Goal: Task Accomplishment & Management: Complete application form

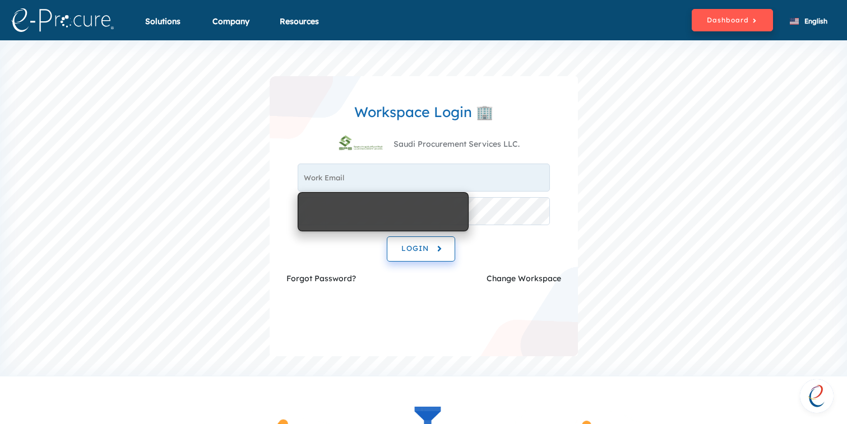
type input "nawaf@saudiprocure.com"
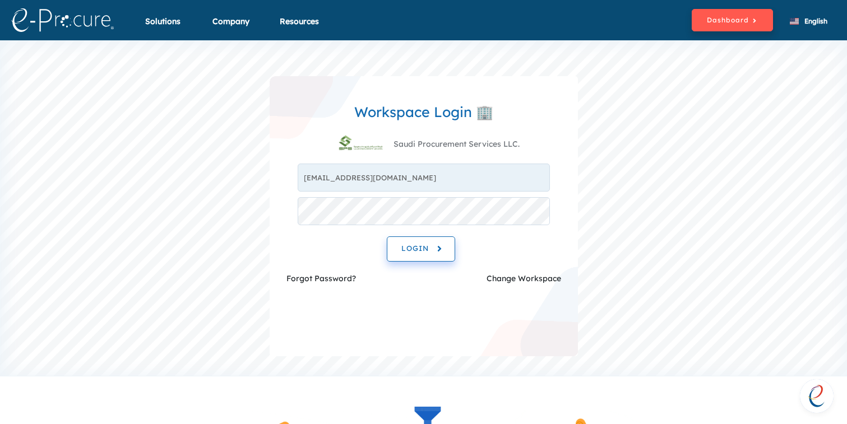
click at [427, 258] on button "LOGIN" at bounding box center [421, 248] width 68 height 25
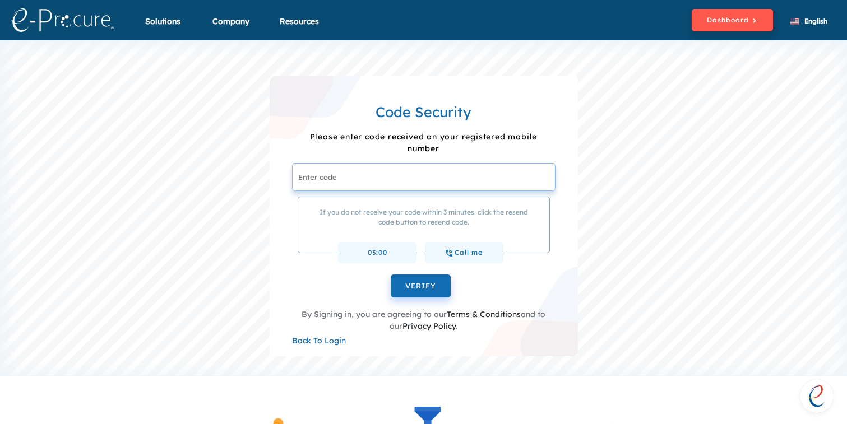
click at [377, 187] on input "text" at bounding box center [423, 177] width 263 height 28
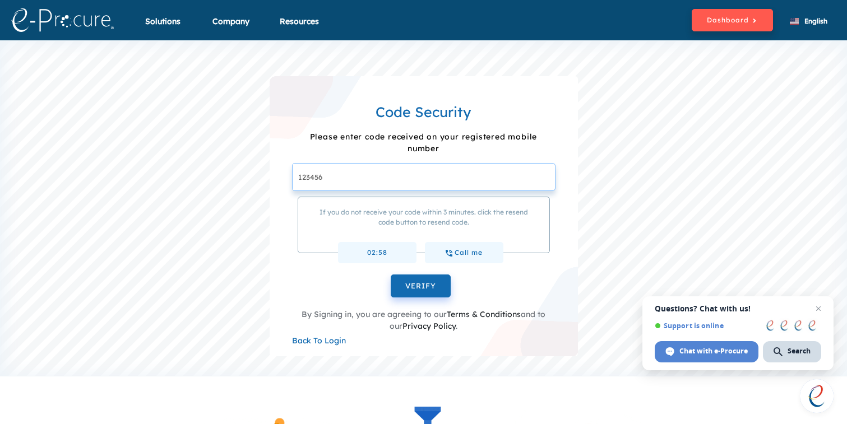
type input "123456"
click at [390, 275] on button "VERIFY" at bounding box center [420, 287] width 60 height 24
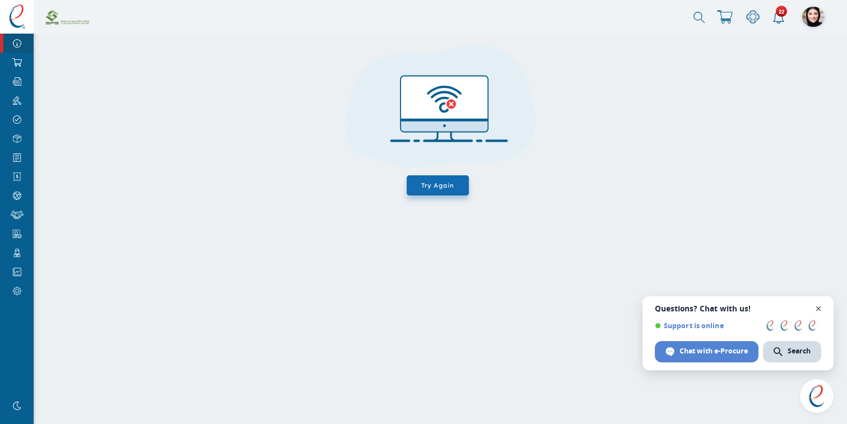
click at [819, 307] on span "Open chat" at bounding box center [819, 309] width 14 height 14
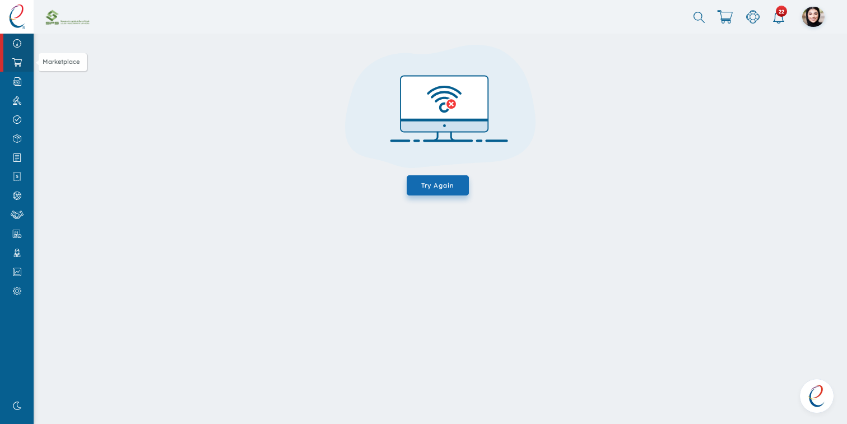
click at [25, 66] on img at bounding box center [16, 62] width 25 height 8
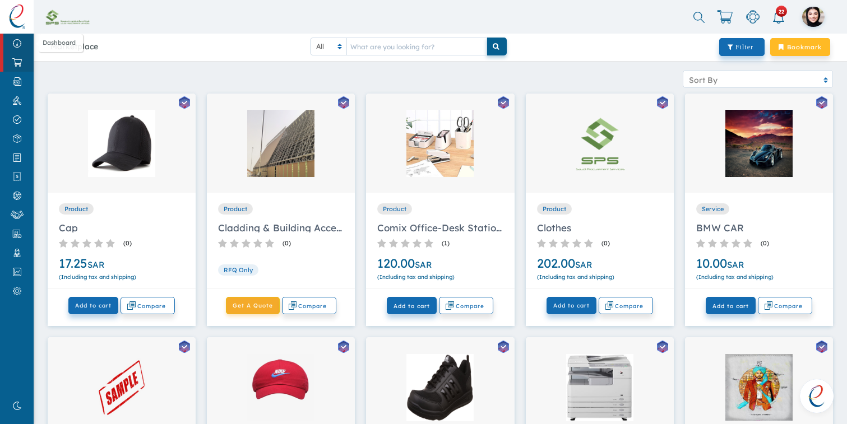
click at [8, 46] on img at bounding box center [16, 43] width 25 height 8
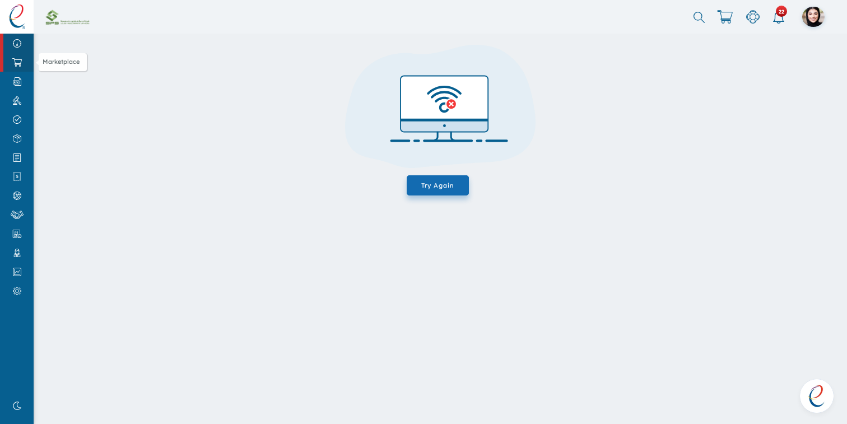
click at [29, 67] on img at bounding box center [16, 62] width 25 height 8
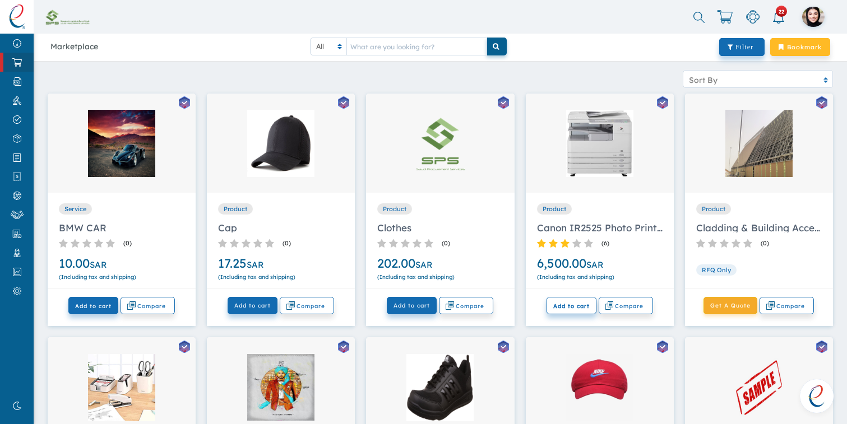
click at [566, 304] on span "Add to cart" at bounding box center [571, 306] width 36 height 7
click at [724, 22] on img at bounding box center [725, 16] width 16 height 13
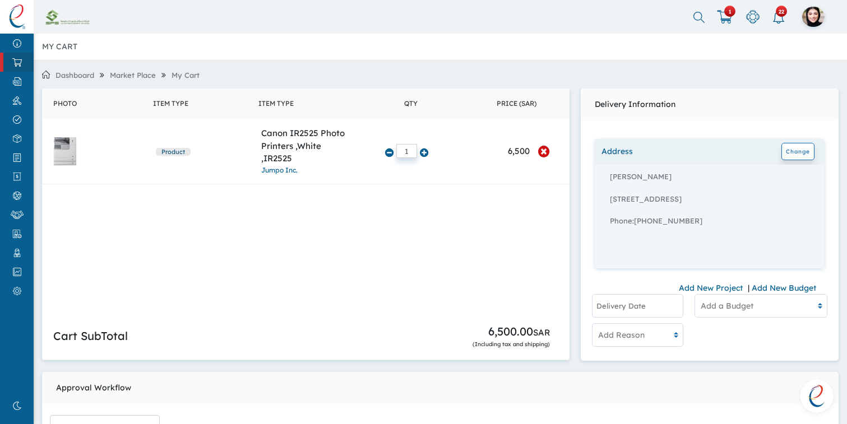
click at [408, 152] on input "1" at bounding box center [406, 151] width 21 height 14
type input "1"
click at [413, 147] on input "12" at bounding box center [406, 151] width 21 height 14
drag, startPoint x: 410, startPoint y: 151, endPoint x: 381, endPoint y: 151, distance: 29.1
click at [381, 151] on td "122" at bounding box center [410, 151] width 105 height 65
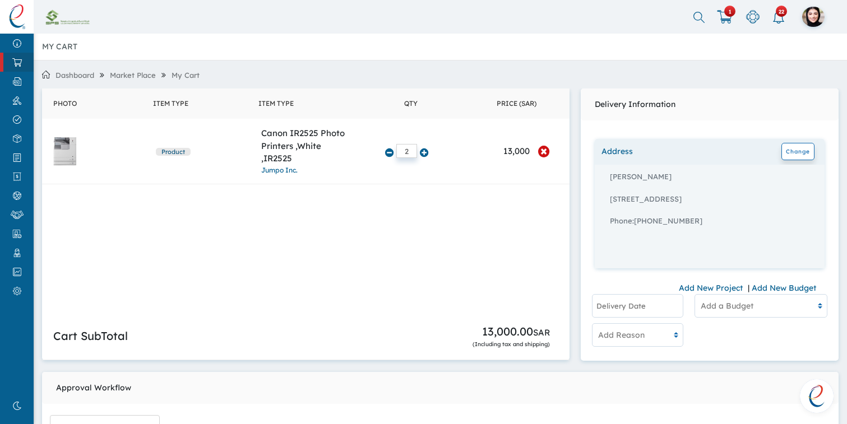
click at [413, 155] on input "2" at bounding box center [406, 151] width 21 height 14
click at [425, 156] on icon at bounding box center [424, 153] width 8 height 10
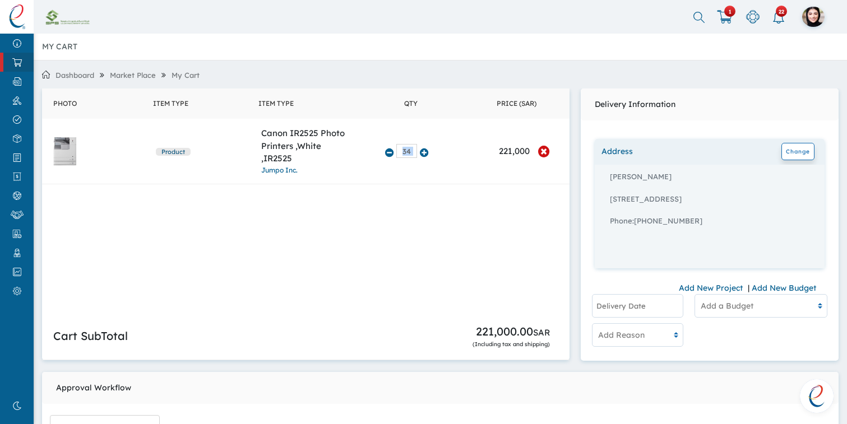
click at [425, 156] on icon at bounding box center [424, 153] width 8 height 10
click at [283, 173] on link "Jumpo Inc." at bounding box center [279, 170] width 36 height 8
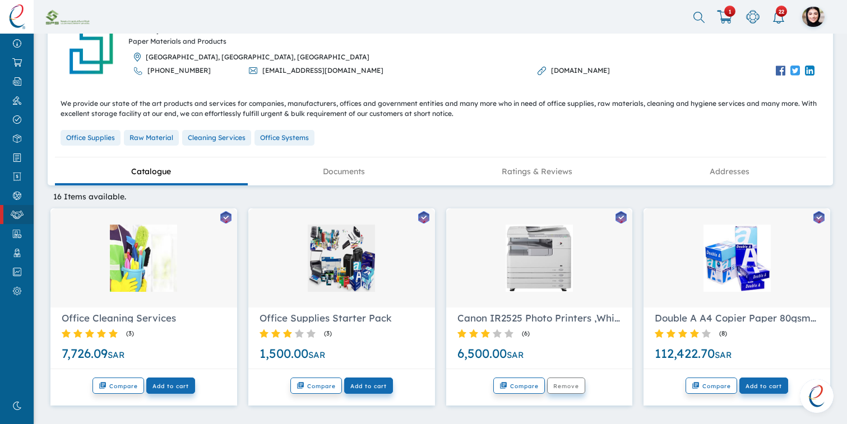
scroll to position [158, 0]
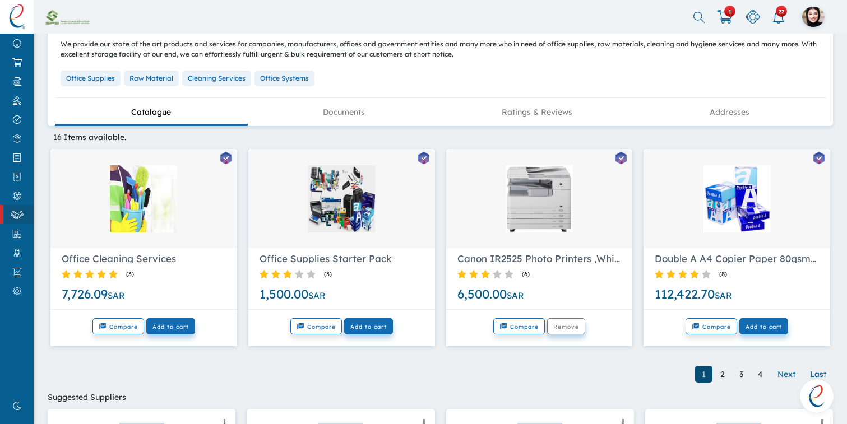
click at [143, 252] on div "Office Cleaning Services ( 3 ) 7,726.09 SAR" at bounding box center [143, 279] width 187 height 62
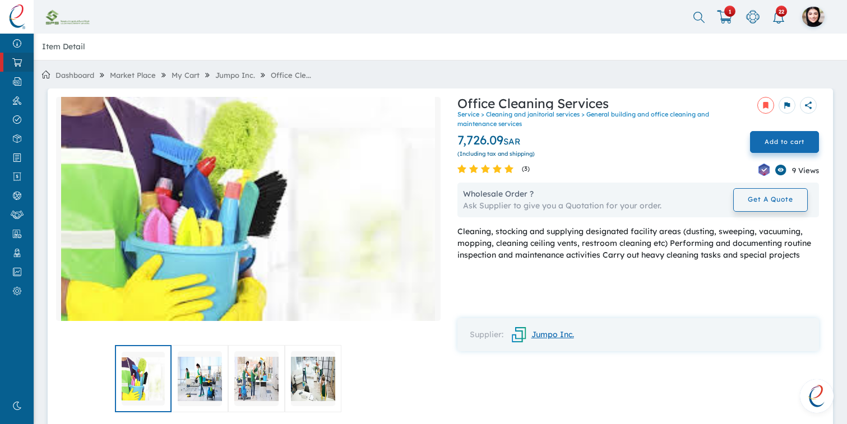
click at [540, 336] on link "Jumpo Inc." at bounding box center [538, 335] width 71 height 20
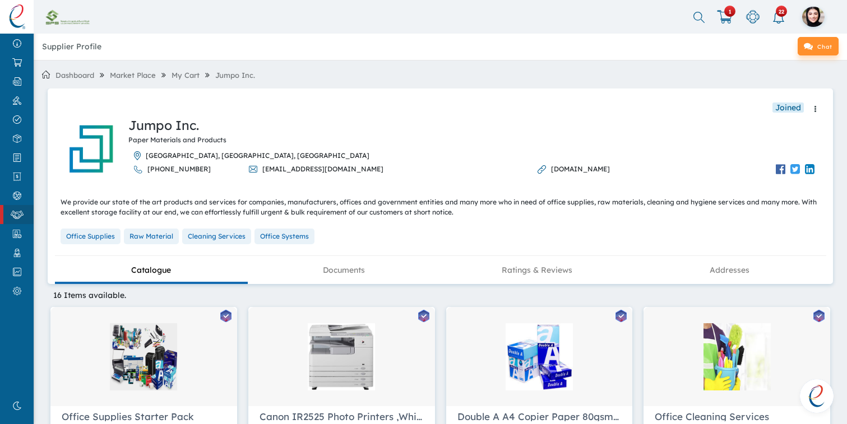
click at [112, 344] on div at bounding box center [144, 356] width 170 height 67
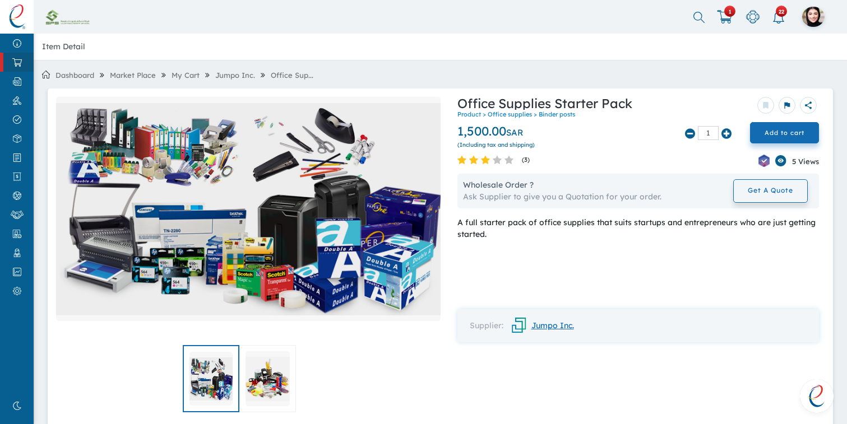
click at [544, 326] on link "Jumpo Inc." at bounding box center [538, 326] width 71 height 20
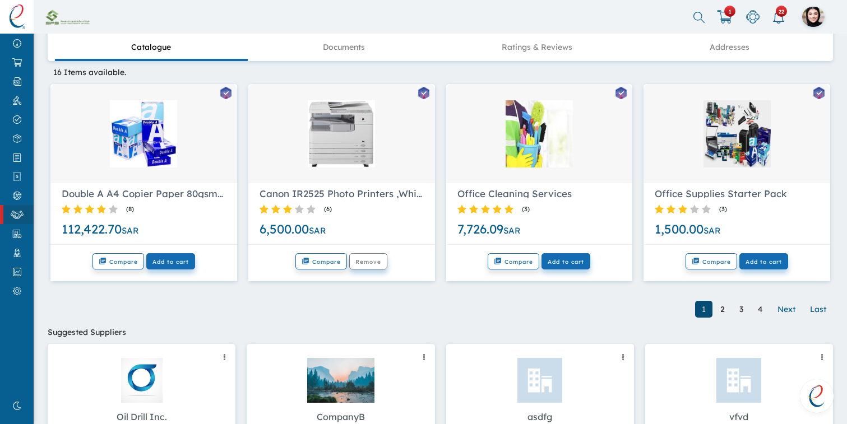
scroll to position [231, 0]
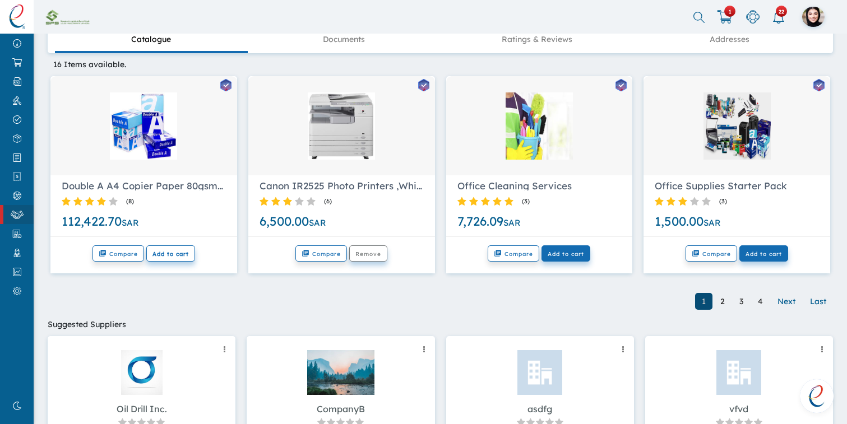
click at [185, 256] on span "Add to cart" at bounding box center [170, 253] width 36 height 7
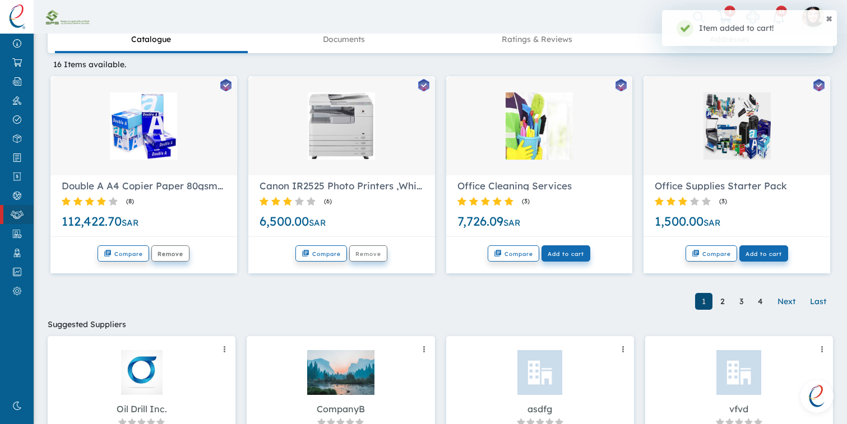
scroll to position [0, 0]
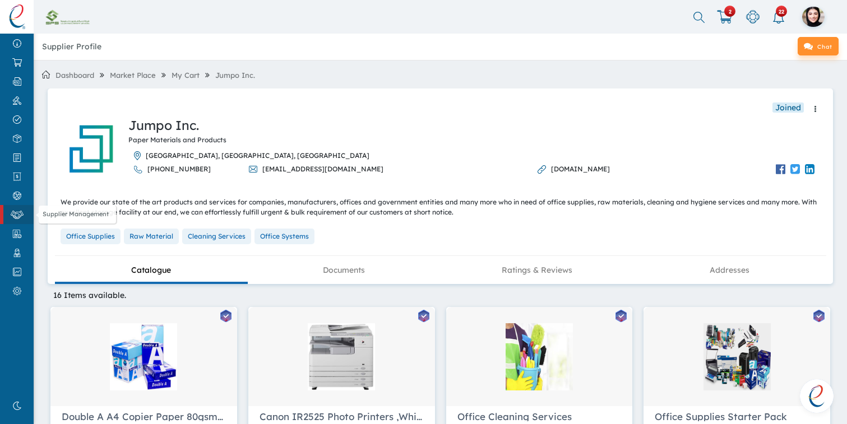
click at [21, 212] on img at bounding box center [16, 215] width 25 height 8
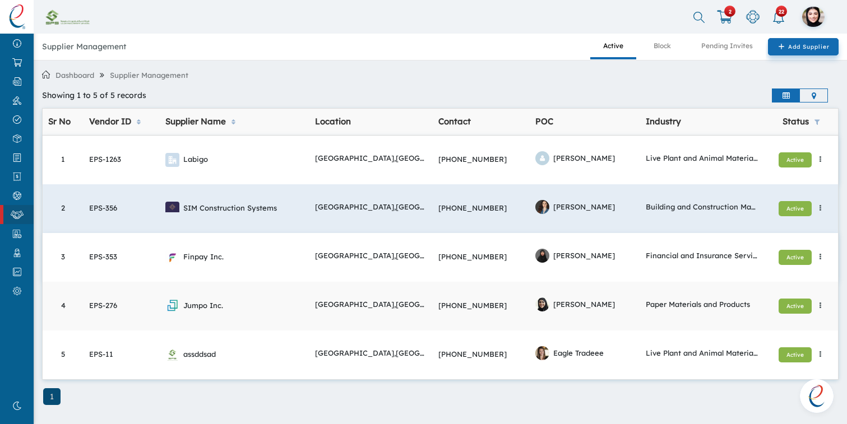
click at [274, 192] on td "SIM Construction Systems" at bounding box center [235, 208] width 150 height 49
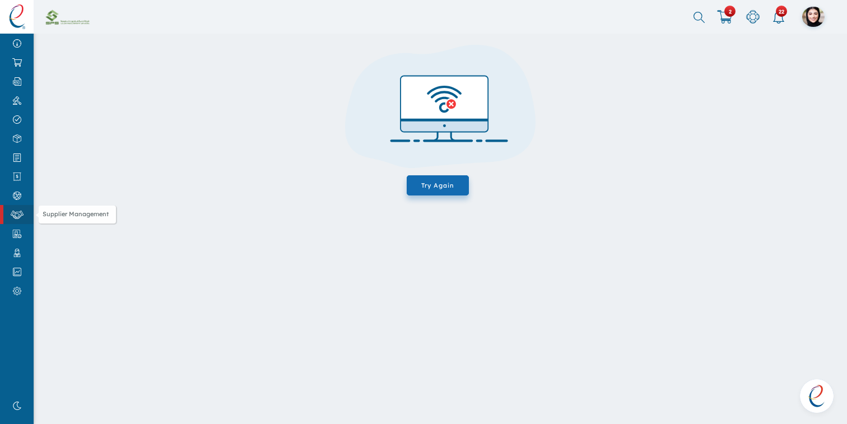
click at [16, 222] on link "Supplier Management" at bounding box center [17, 214] width 34 height 19
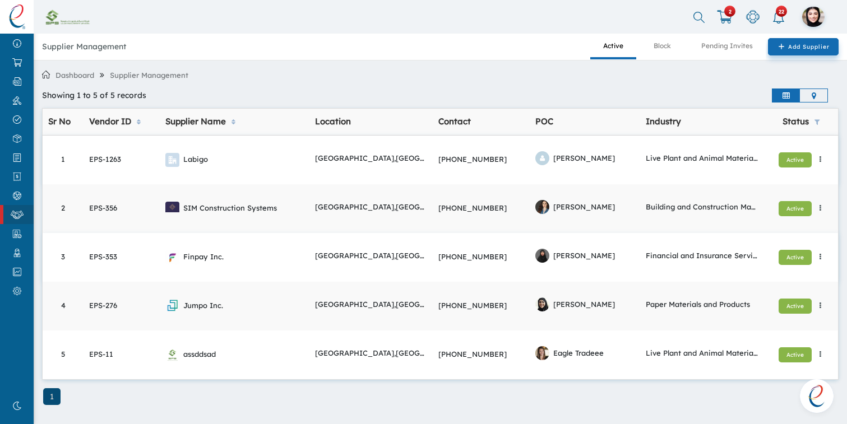
click at [807, 99] on li at bounding box center [812, 95] width 27 height 13
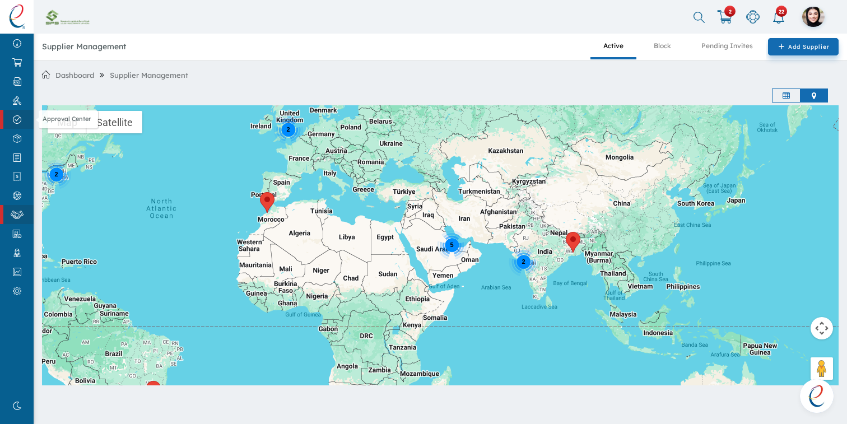
click at [24, 118] on img at bounding box center [16, 119] width 25 height 8
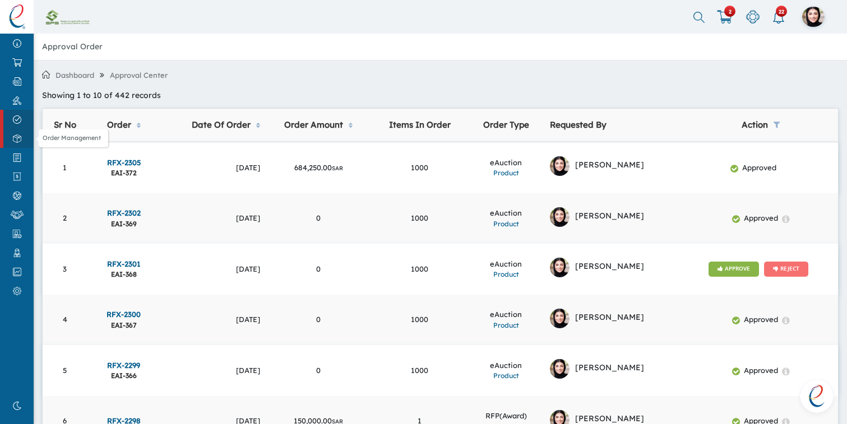
click at [11, 142] on img at bounding box center [16, 138] width 25 height 8
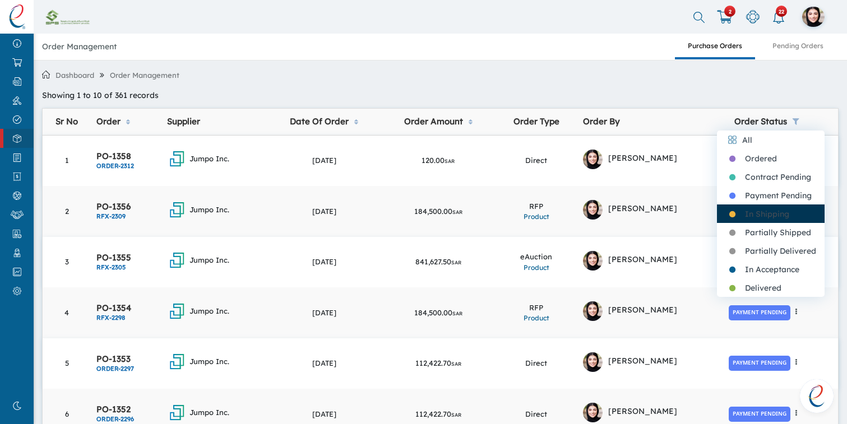
click at [758, 211] on span "In Shipping" at bounding box center [757, 214] width 64 height 10
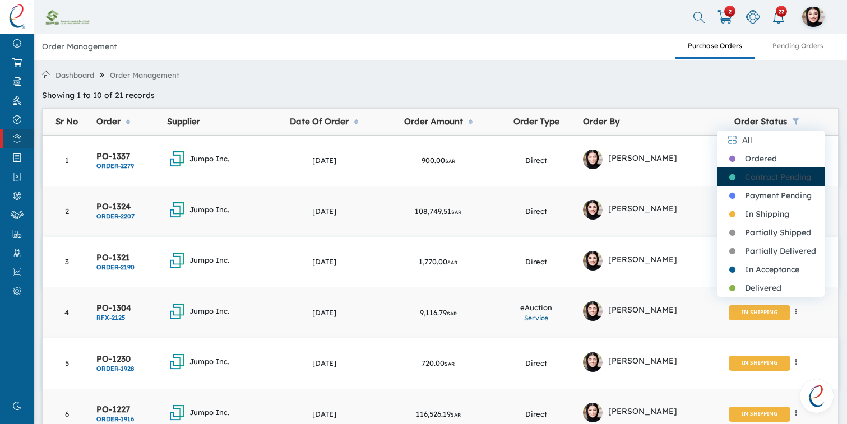
click at [752, 168] on div "Contract Pending" at bounding box center [771, 177] width 108 height 18
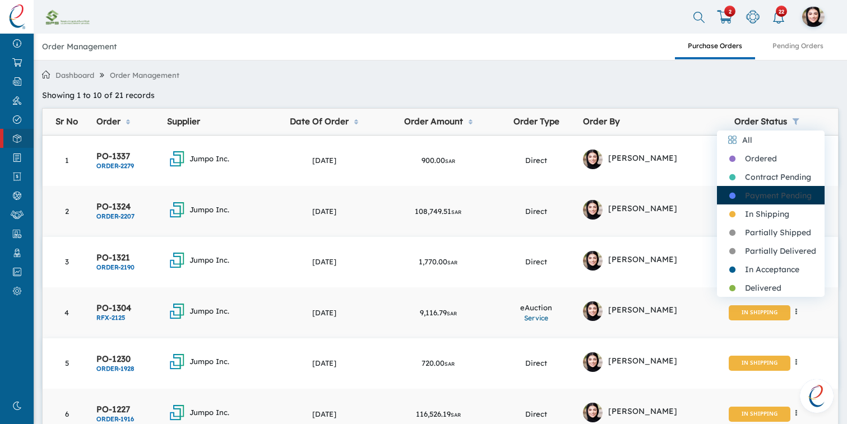
click at [752, 194] on span "Payment Pending" at bounding box center [768, 195] width 86 height 10
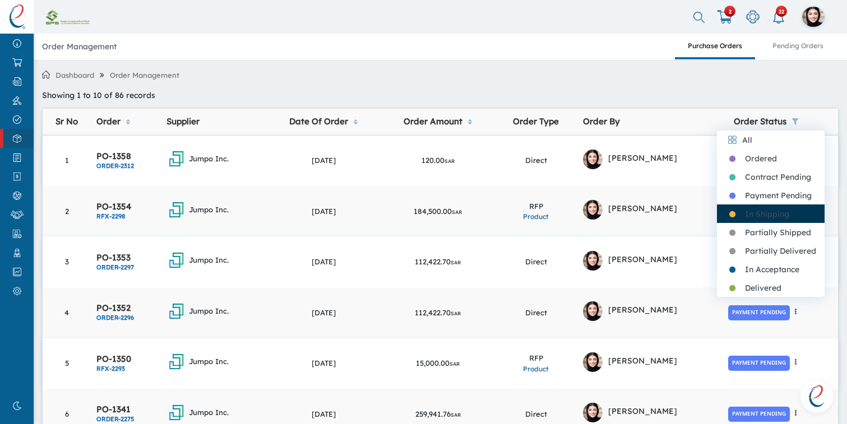
click at [757, 222] on div "In Shipping" at bounding box center [771, 213] width 108 height 18
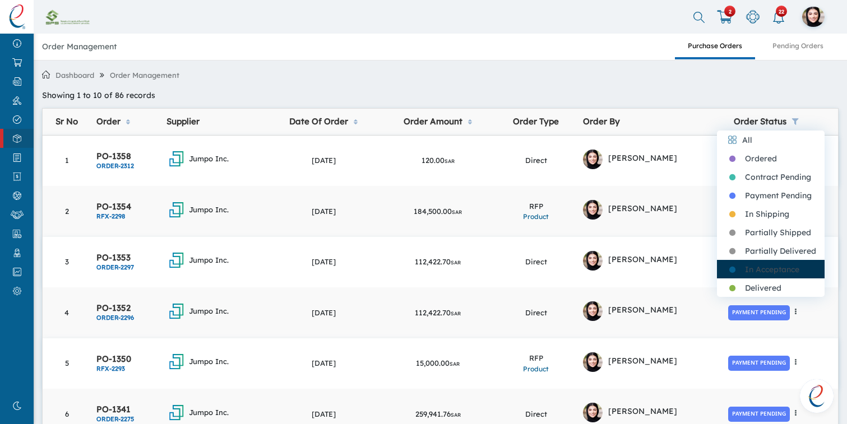
click at [756, 264] on span "In Acceptance" at bounding box center [762, 269] width 74 height 10
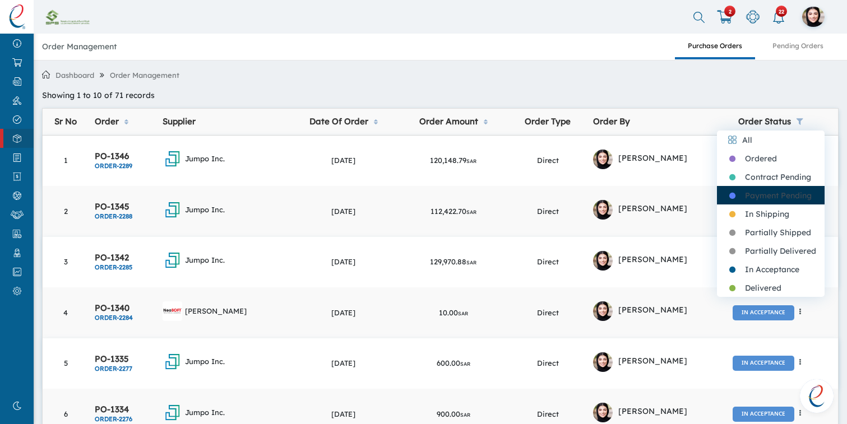
click at [775, 194] on span "Payment Pending" at bounding box center [768, 195] width 86 height 10
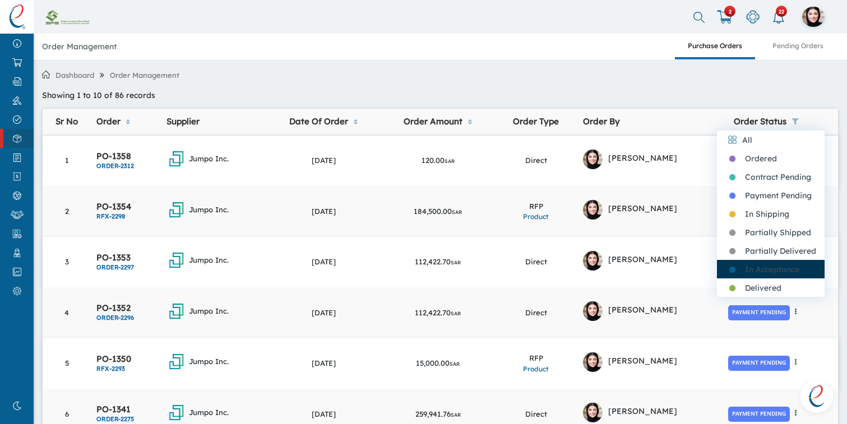
click at [754, 261] on div "In Acceptance" at bounding box center [771, 269] width 108 height 18
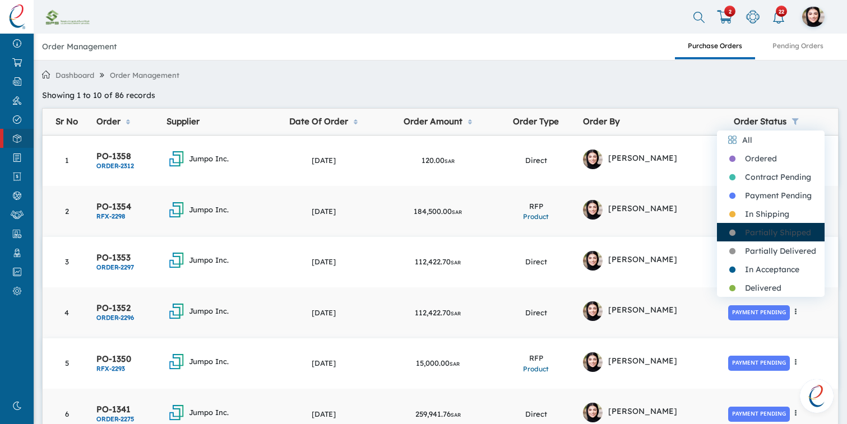
click at [767, 240] on div "Partially Shipped" at bounding box center [771, 232] width 108 height 18
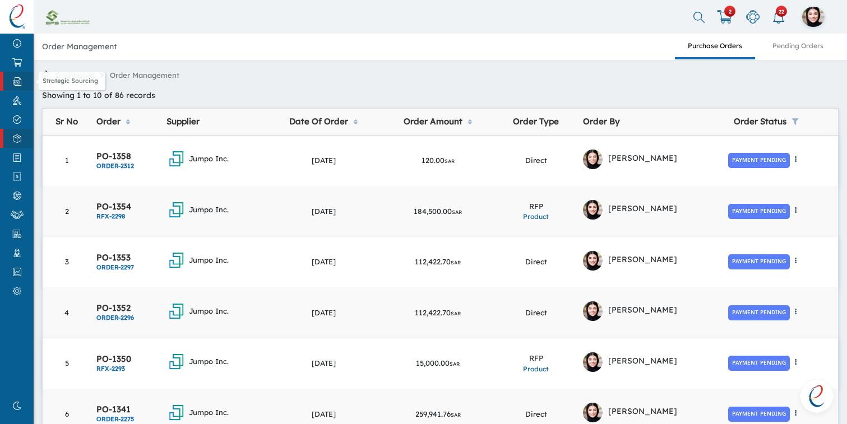
click at [20, 78] on img at bounding box center [16, 81] width 25 height 8
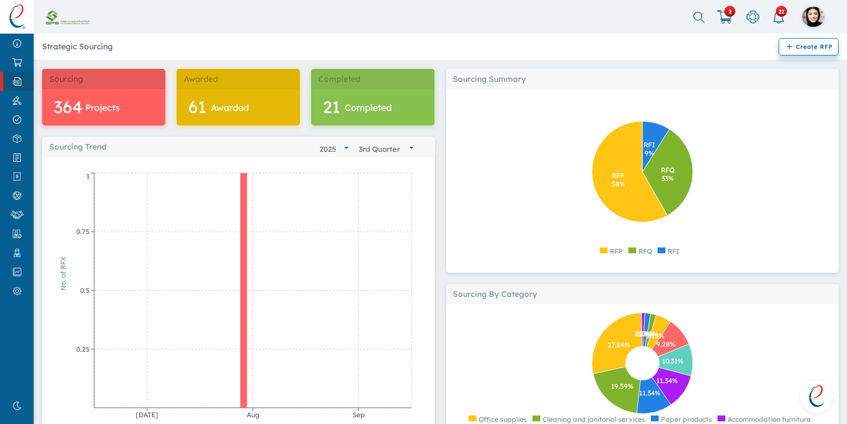
click at [815, 52] on span "add Create RFP" at bounding box center [808, 46] width 60 height 17
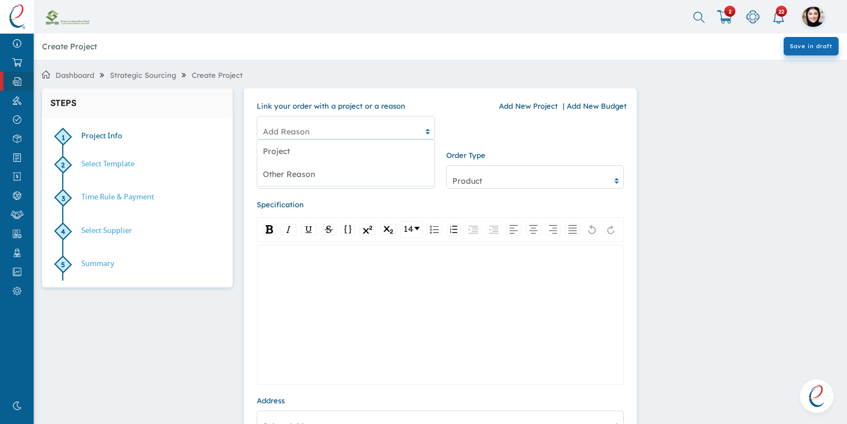
click at [377, 128] on div "Add Reason" at bounding box center [339, 132] width 164 height 30
click at [342, 160] on div "Project" at bounding box center [345, 151] width 177 height 23
click at [328, 189] on div "option Testt focused, 1 of 1. 1 result available. Use Up and Down to choose opt…" at bounding box center [346, 177] width 178 height 24
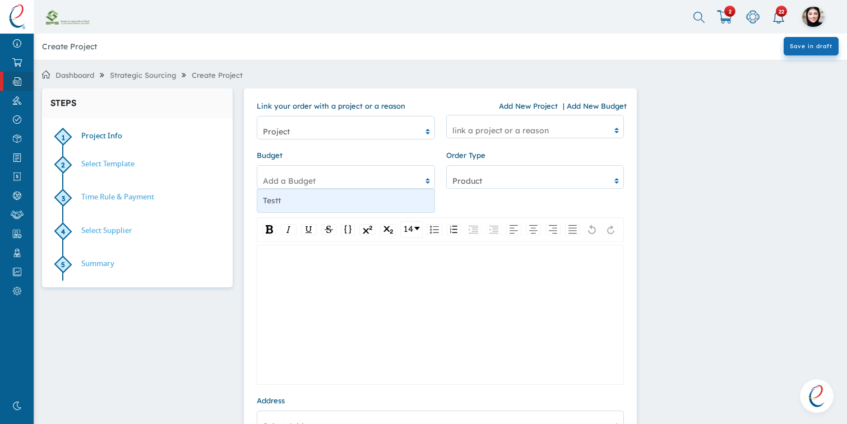
click at [319, 208] on div "Testt" at bounding box center [345, 200] width 177 height 23
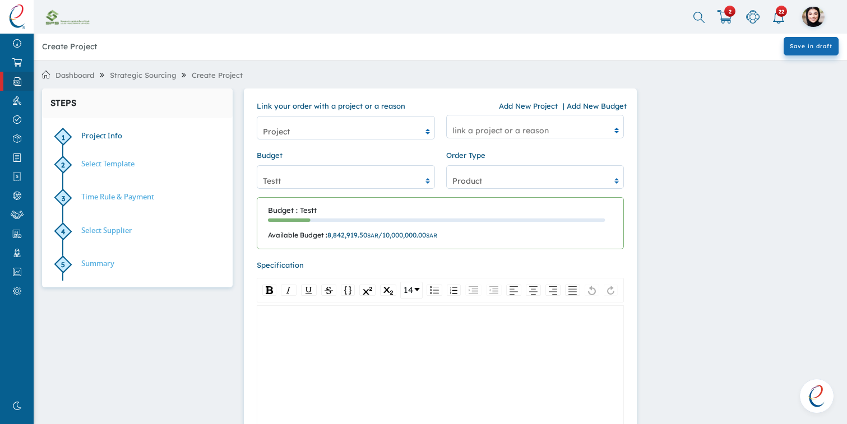
click at [494, 173] on div "Product" at bounding box center [529, 181] width 164 height 30
click at [483, 208] on div "Product" at bounding box center [535, 200] width 177 height 23
click at [361, 388] on div "rdw-wrapper" at bounding box center [441, 375] width 368 height 140
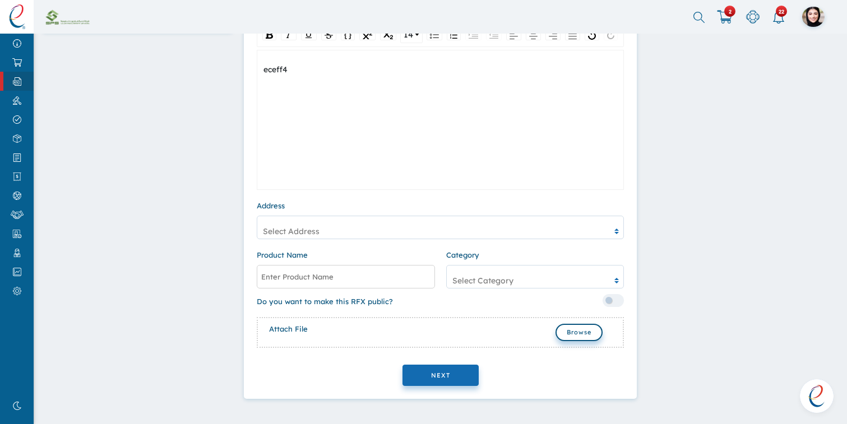
scroll to position [258, 0]
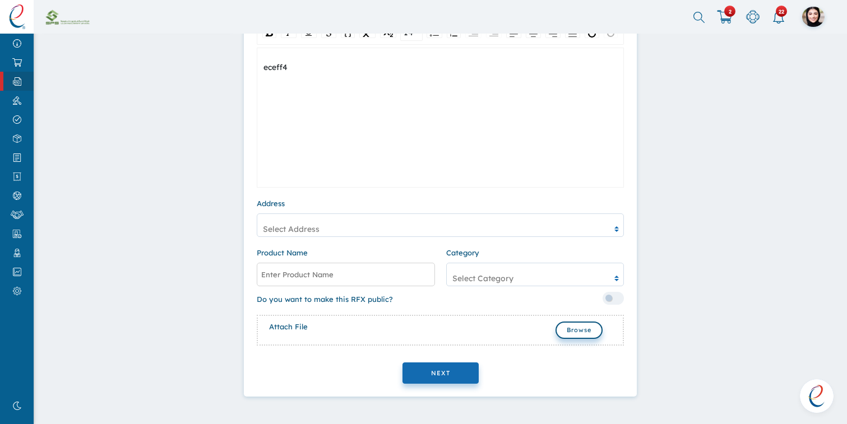
click at [337, 237] on div "Select Address" at bounding box center [441, 225] width 368 height 24
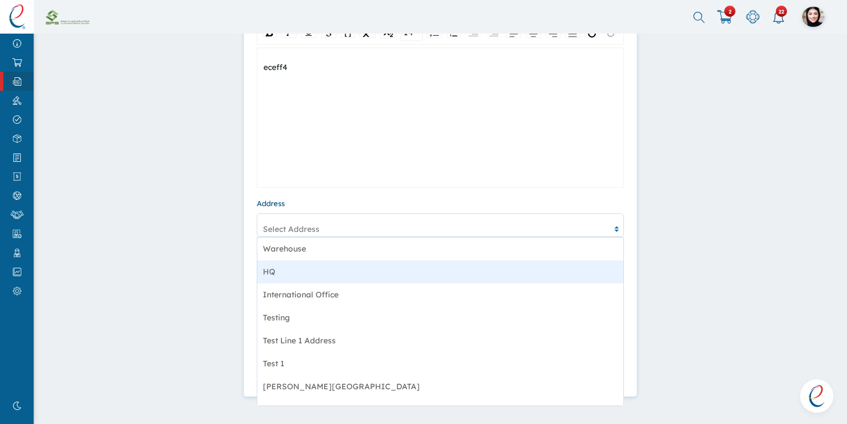
click at [323, 277] on div "HQ" at bounding box center [440, 272] width 366 height 23
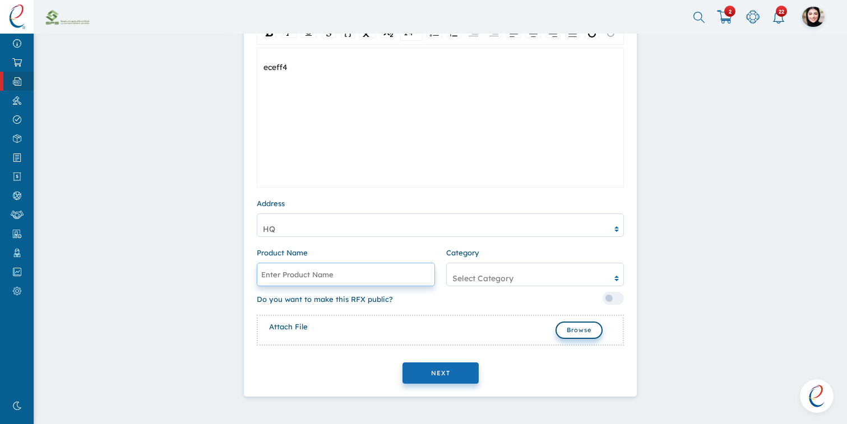
click at [352, 278] on input "text" at bounding box center [346, 275] width 178 height 24
type input "f33ff3"
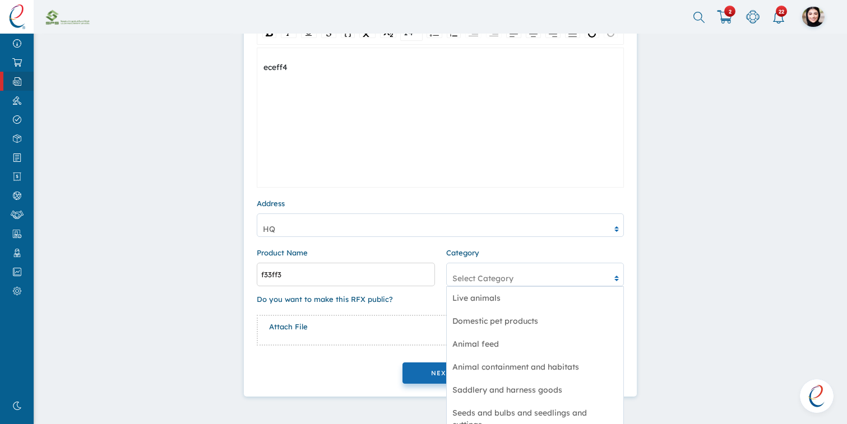
click at [520, 278] on div "Select Category" at bounding box center [529, 278] width 164 height 30
click at [505, 310] on div "Domestic pet products" at bounding box center [535, 321] width 177 height 23
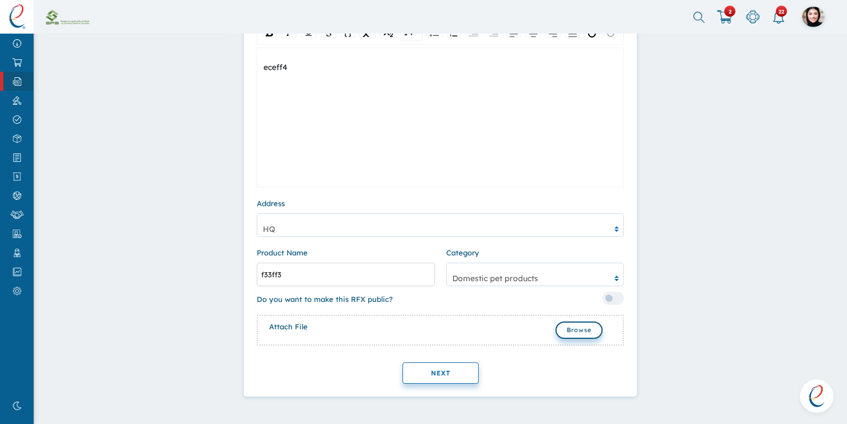
click at [436, 364] on button "NEXT" at bounding box center [440, 373] width 76 height 22
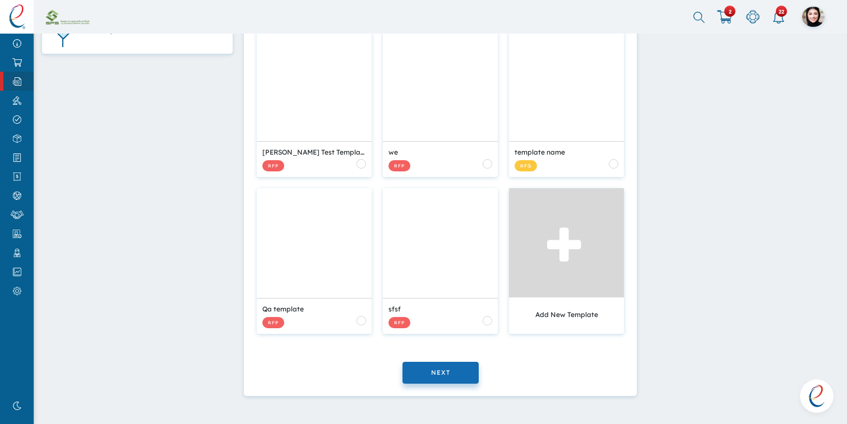
scroll to position [0, 0]
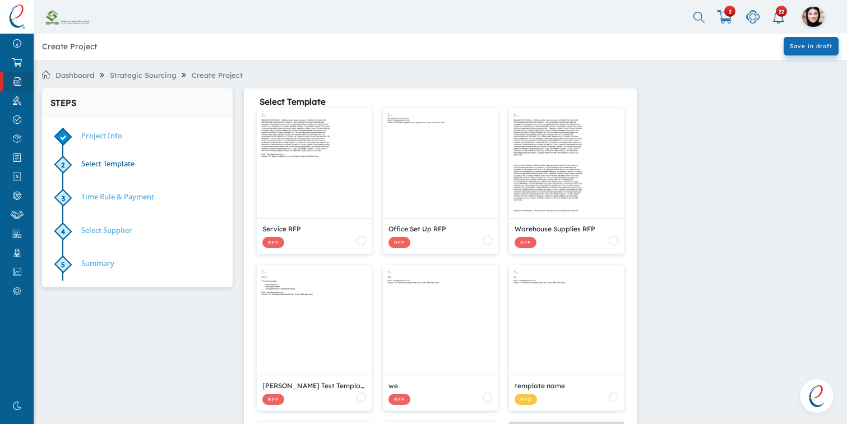
click at [356, 238] on div "RFP" at bounding box center [314, 242] width 104 height 12
click at [362, 243] on div at bounding box center [361, 241] width 10 height 10
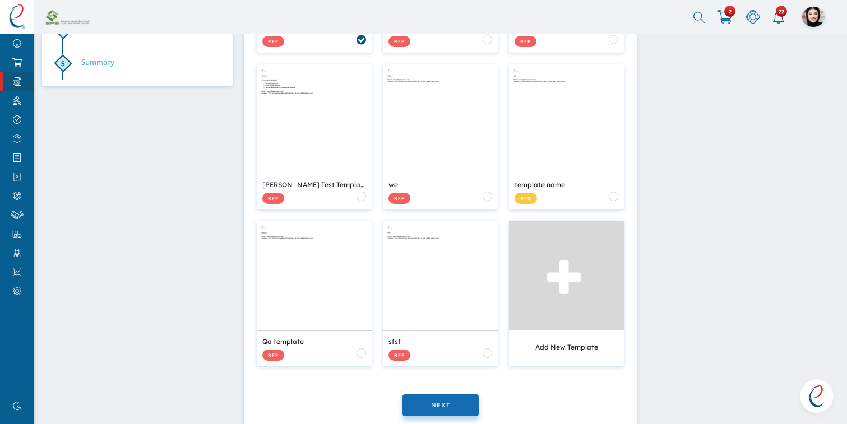
scroll to position [234, 0]
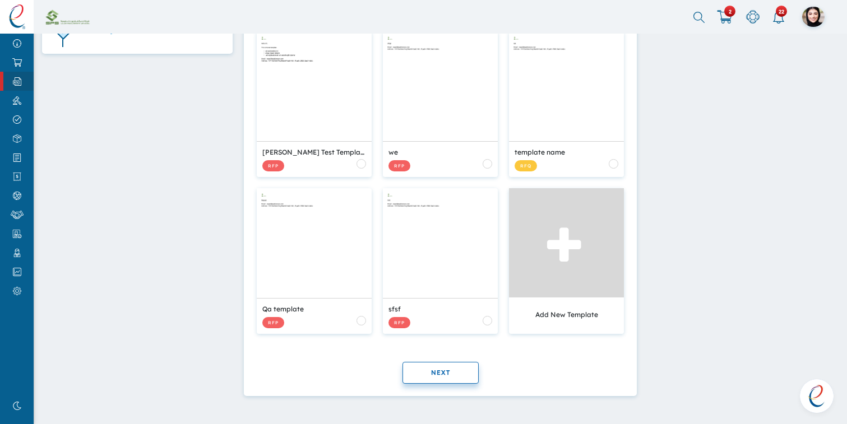
click at [447, 369] on span "NEXT" at bounding box center [440, 373] width 19 height 8
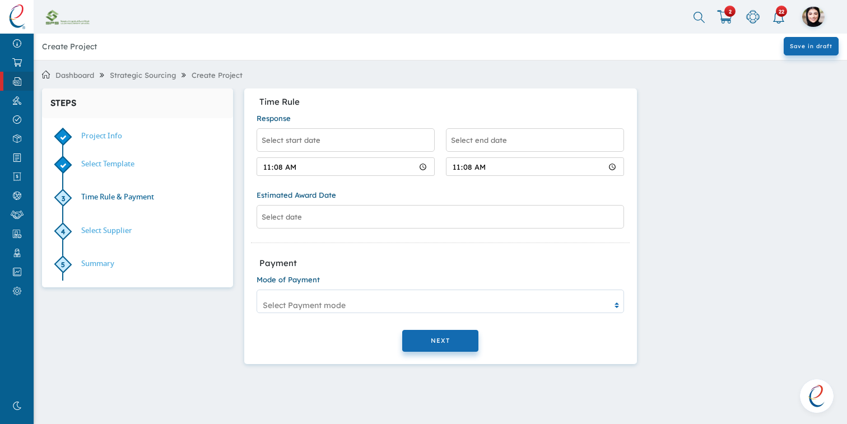
click at [365, 164] on input "11:08" at bounding box center [345, 166] width 177 height 17
click at [364, 147] on input "text" at bounding box center [346, 140] width 178 height 24
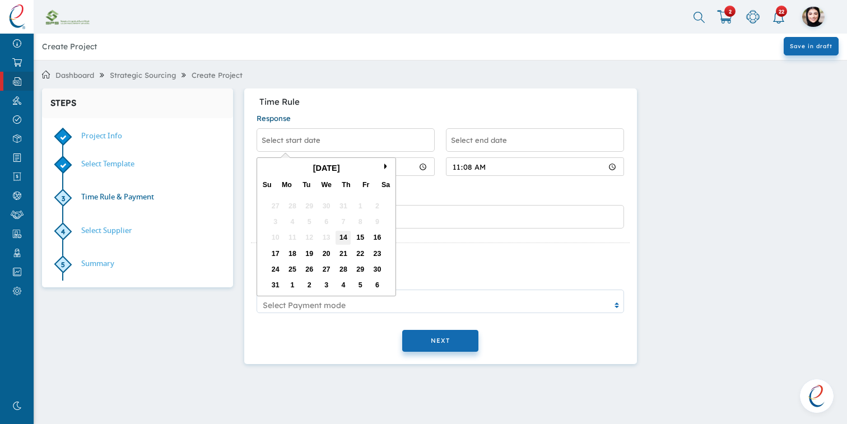
click at [342, 232] on div "14" at bounding box center [343, 238] width 15 height 14
type input "Aug 14,2025"
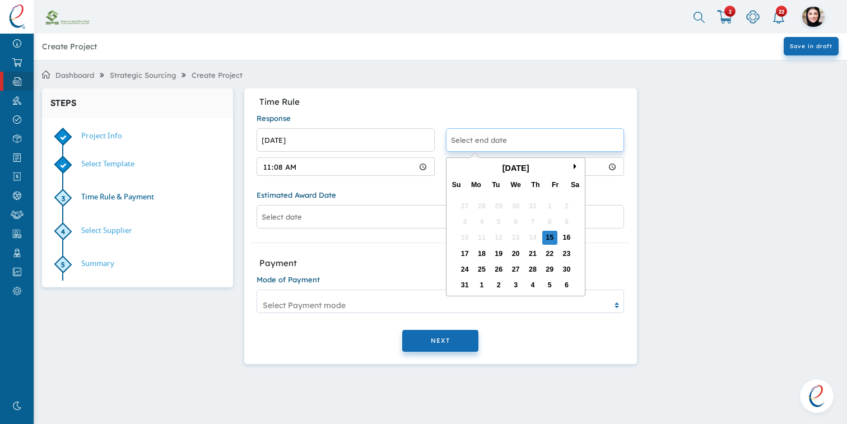
click at [516, 139] on input "text" at bounding box center [535, 140] width 178 height 24
click at [511, 247] on div "20" at bounding box center [515, 254] width 15 height 14
type input "Aug 20,2025"
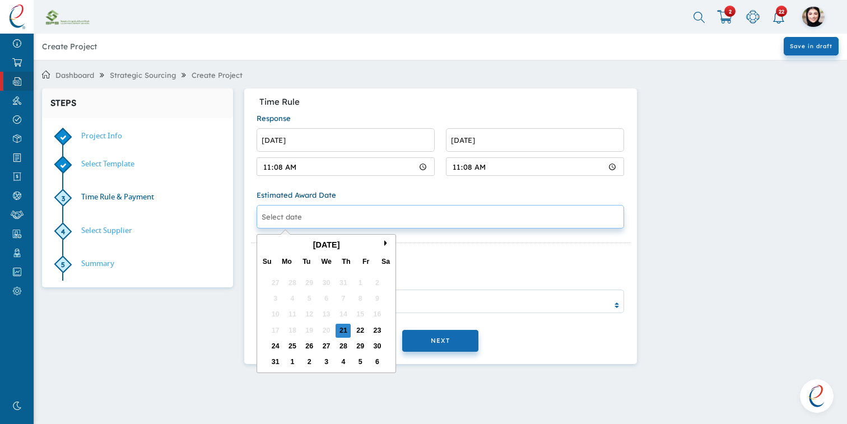
click at [485, 226] on input "text" at bounding box center [441, 217] width 368 height 24
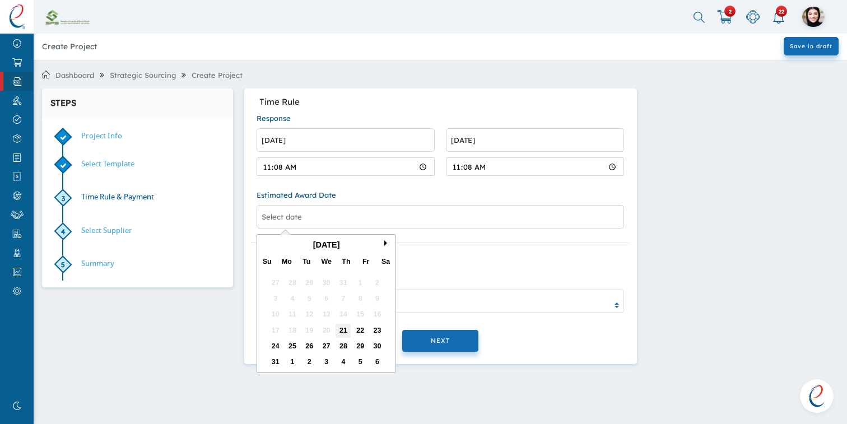
click at [347, 334] on div "21" at bounding box center [343, 330] width 15 height 14
type input "Aug 21,2025"
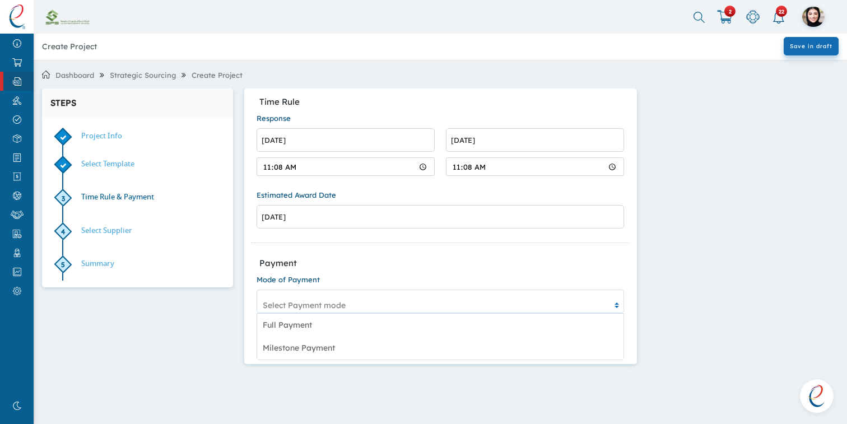
click at [355, 309] on div "Select Payment mode" at bounding box center [433, 305] width 353 height 30
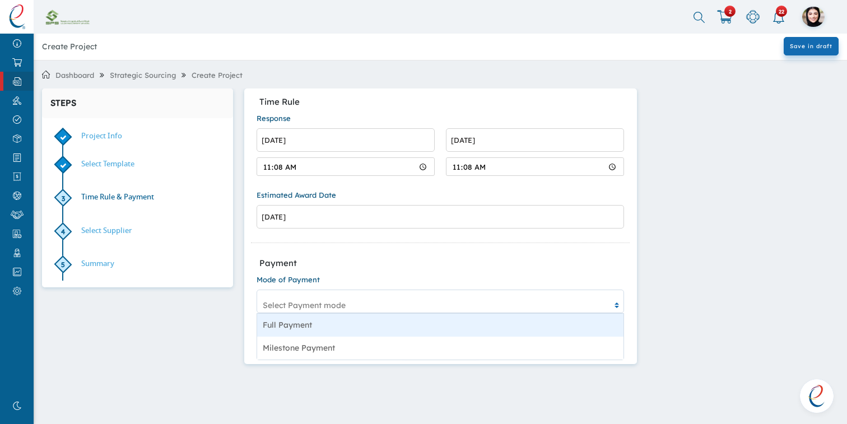
click at [341, 323] on div "Full Payment" at bounding box center [440, 325] width 366 height 23
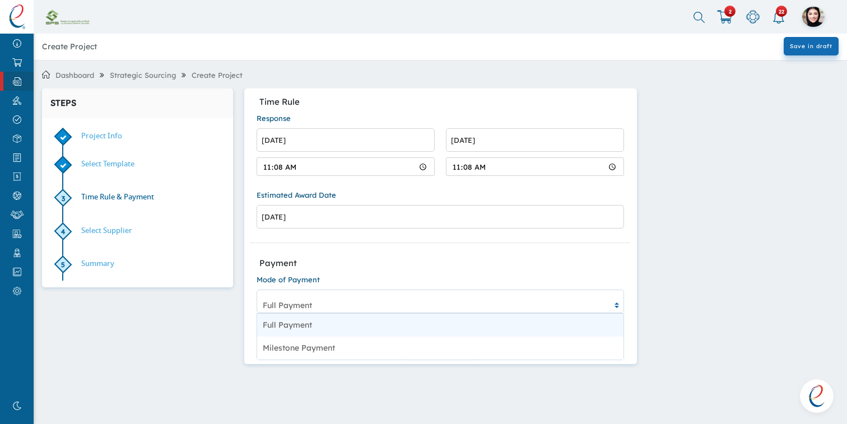
click at [350, 297] on div "Full Payment" at bounding box center [433, 305] width 353 height 30
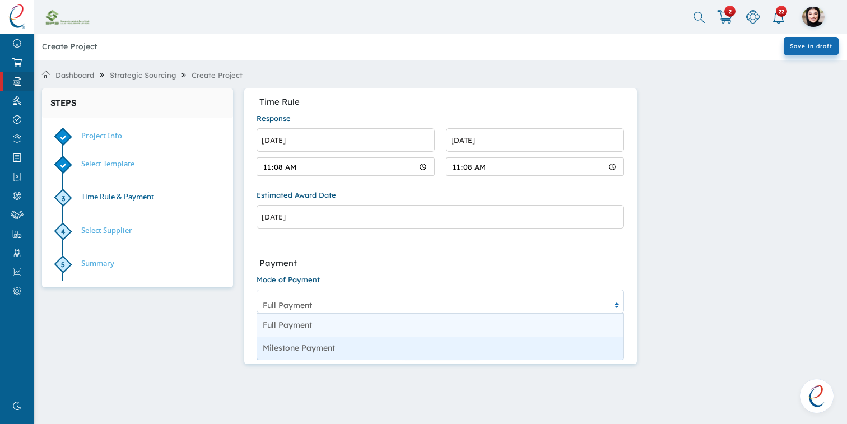
click at [337, 347] on div "Milestone Payment" at bounding box center [440, 348] width 366 height 23
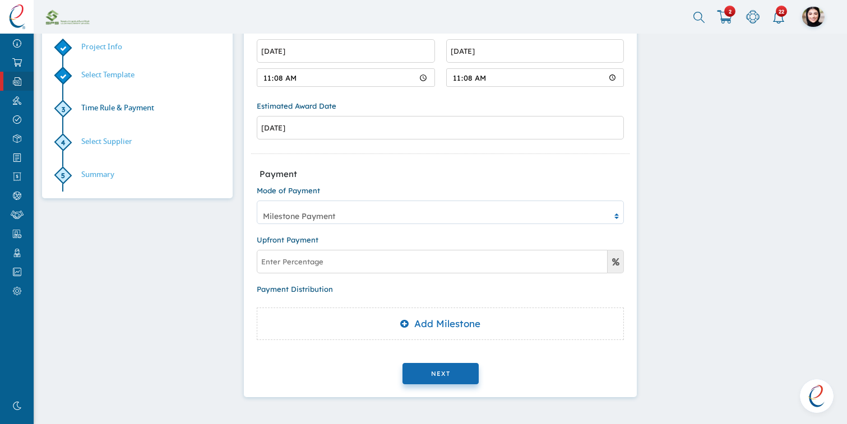
scroll to position [90, 0]
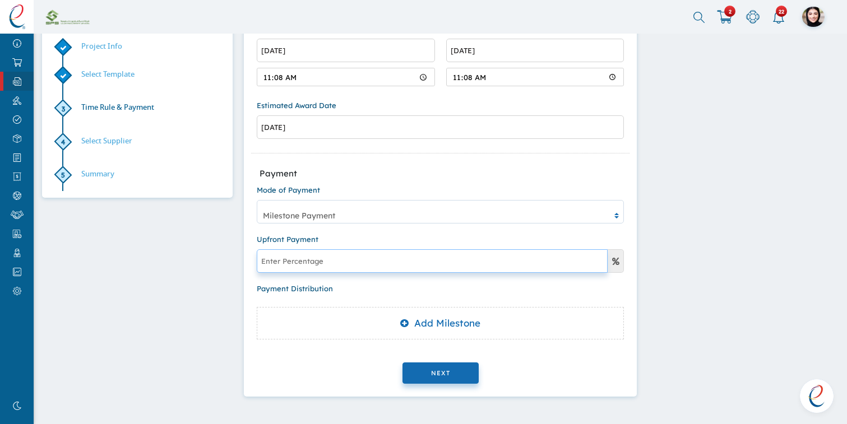
click at [385, 266] on input "text" at bounding box center [432, 261] width 351 height 24
type input "1"
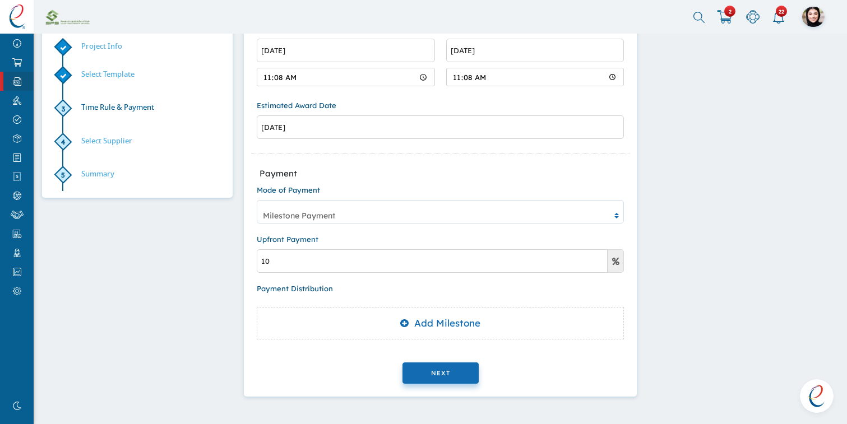
click at [435, 292] on div "Payment Distribution" at bounding box center [440, 288] width 379 height 20
click at [426, 326] on span "Add Milestone" at bounding box center [440, 323] width 80 height 12
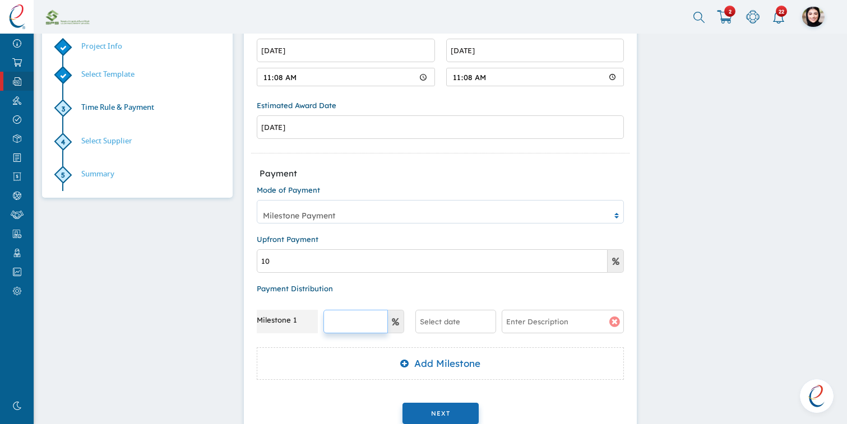
click at [371, 325] on input "text" at bounding box center [355, 322] width 64 height 24
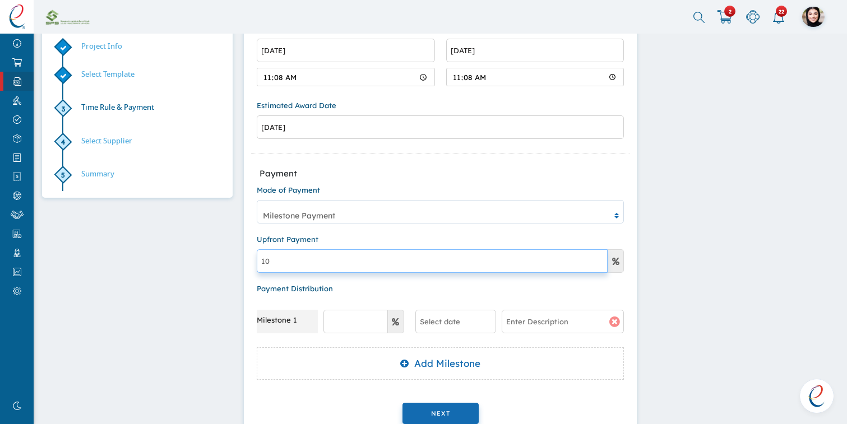
drag, startPoint x: 281, startPoint y: 257, endPoint x: 257, endPoint y: 258, distance: 23.5
click at [257, 258] on input "10" at bounding box center [432, 261] width 351 height 24
type input "0"
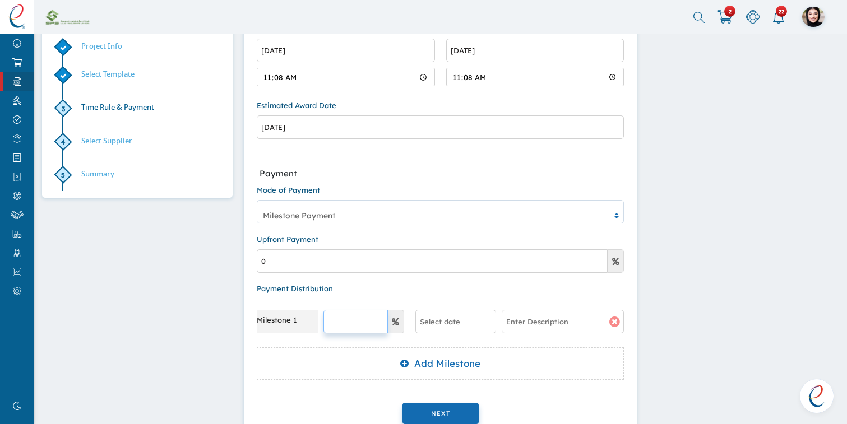
click at [338, 323] on input "text" at bounding box center [355, 322] width 64 height 24
type input "20"
click at [429, 327] on input "text" at bounding box center [455, 322] width 81 height 24
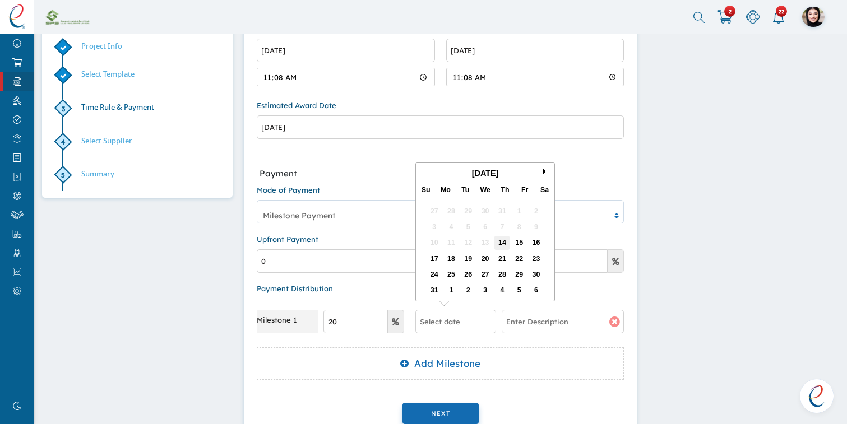
click at [507, 237] on div "14" at bounding box center [501, 243] width 15 height 14
type input "Aug 14,2025"
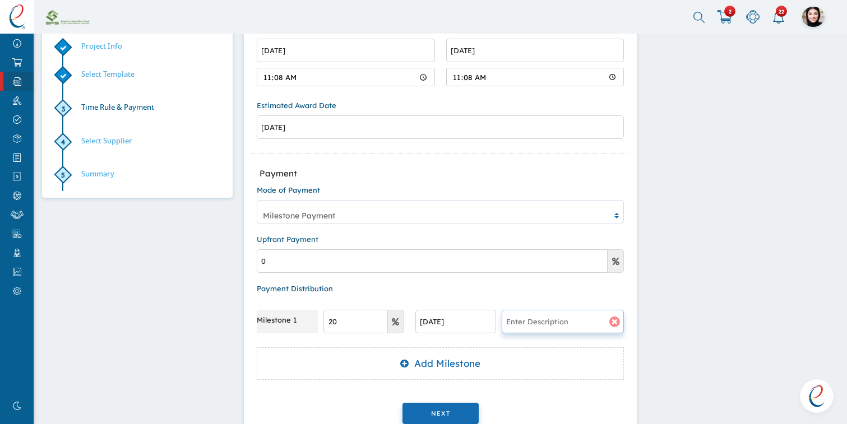
click at [529, 318] on input "text" at bounding box center [562, 322] width 122 height 24
type input "kk3k3"
click at [478, 366] on span "Add Milestone" at bounding box center [440, 363] width 80 height 12
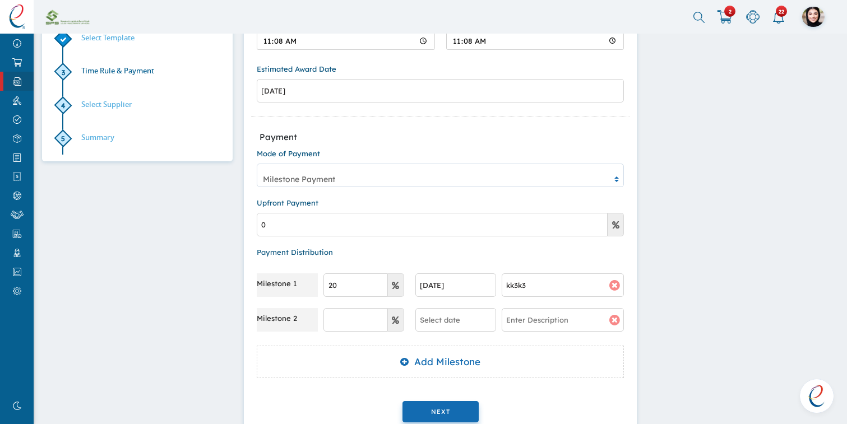
scroll to position [140, 0]
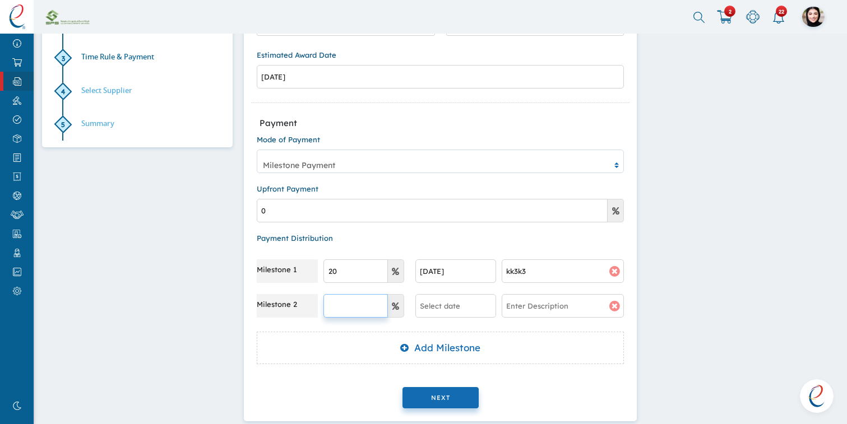
click at [348, 317] on input "text" at bounding box center [355, 306] width 64 height 24
click at [416, 396] on button "NEXT" at bounding box center [440, 398] width 76 height 22
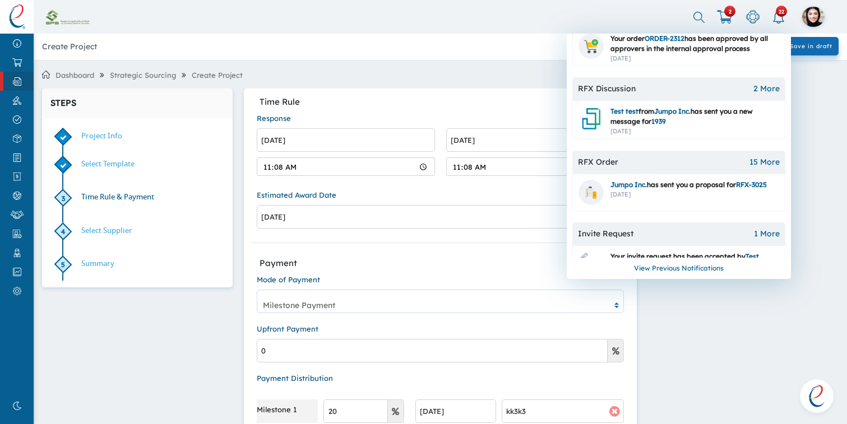
scroll to position [106, 0]
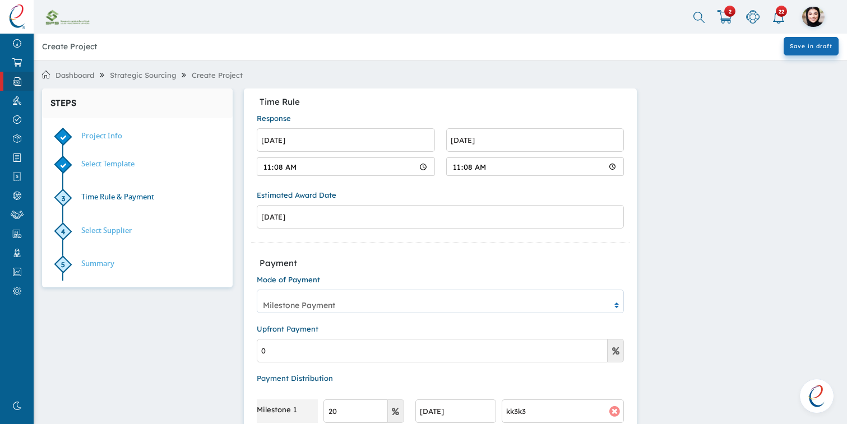
click at [656, 388] on div "STEPS Project Info Select Template 3 Time Rule & Payment 4 Select Supplier 5 Su…" at bounding box center [439, 342] width 807 height 507
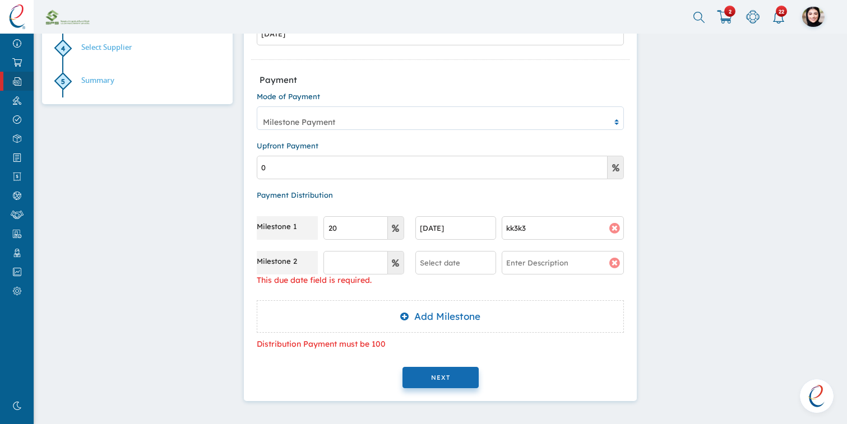
scroll to position [188, 0]
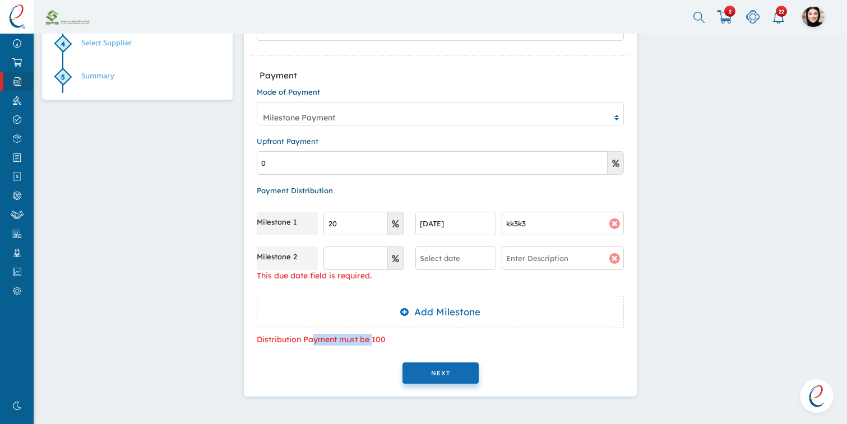
drag, startPoint x: 311, startPoint y: 333, endPoint x: 371, endPoint y: 334, distance: 60.0
click at [371, 334] on div "Distribution Payment must be 100" at bounding box center [441, 340] width 368 height 12
click at [357, 263] on input "text" at bounding box center [355, 259] width 64 height 24
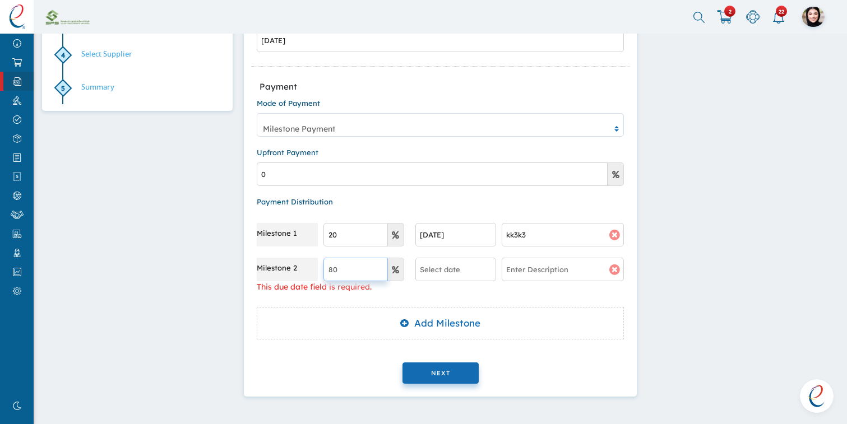
type input "80"
click at [467, 272] on input "text" at bounding box center [455, 270] width 81 height 24
click at [463, 368] on button "NEXT" at bounding box center [440, 373] width 76 height 22
click at [485, 280] on input "text" at bounding box center [455, 270] width 81 height 24
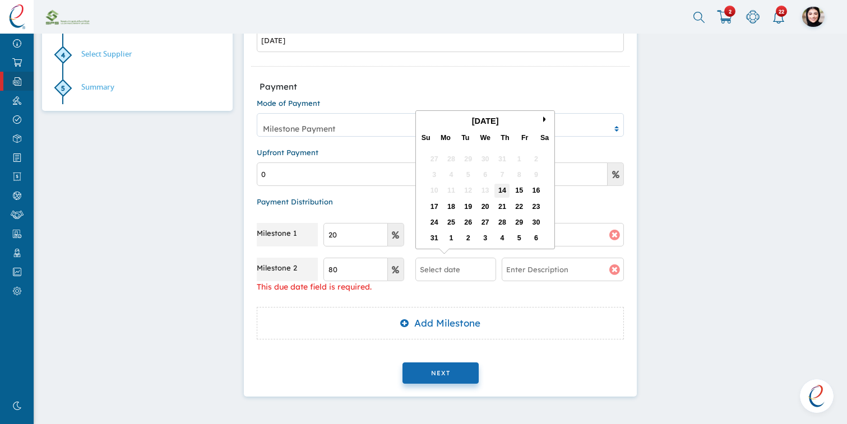
click at [503, 193] on div "14" at bounding box center [501, 191] width 15 height 14
type input "Aug 14,2025"
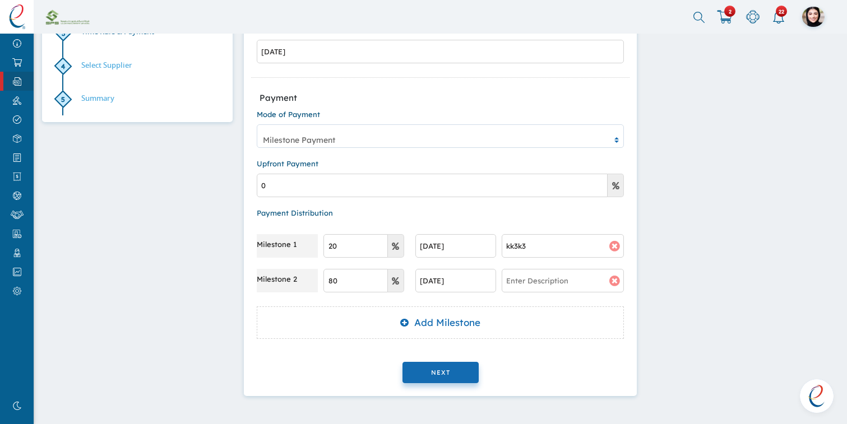
scroll to position [165, 0]
click at [436, 376] on span "NEXT" at bounding box center [440, 373] width 19 height 8
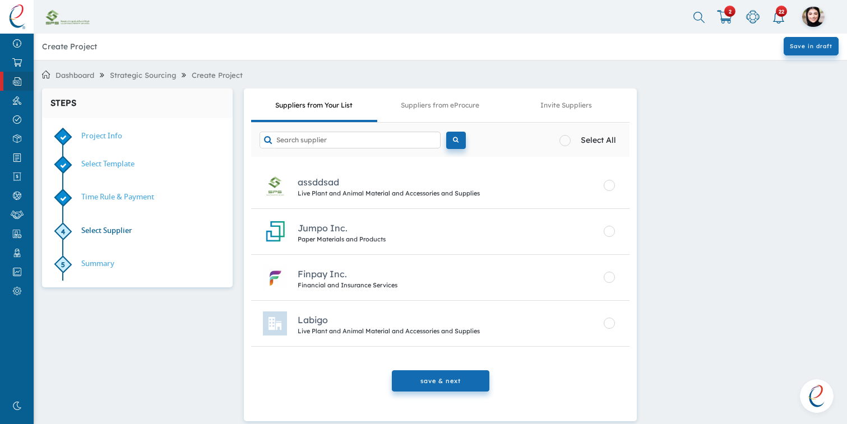
scroll to position [25, 0]
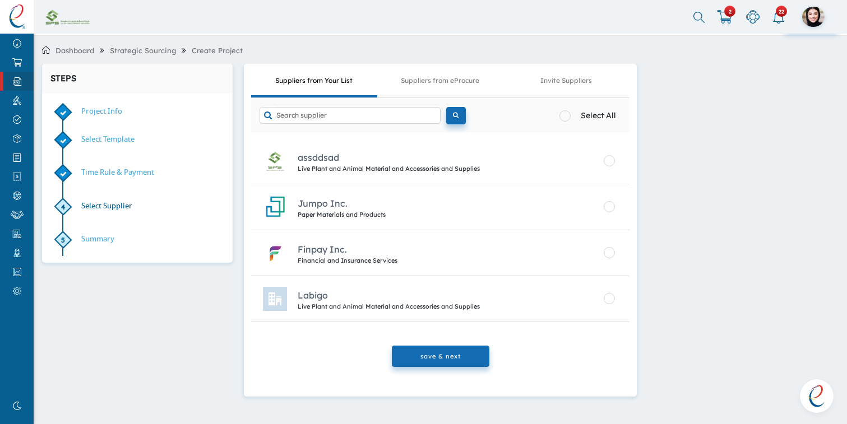
click at [608, 213] on div at bounding box center [613, 206] width 31 height 25
click at [610, 204] on div at bounding box center [608, 206] width 11 height 11
click at [449, 363] on button "save & next" at bounding box center [440, 357] width 97 height 22
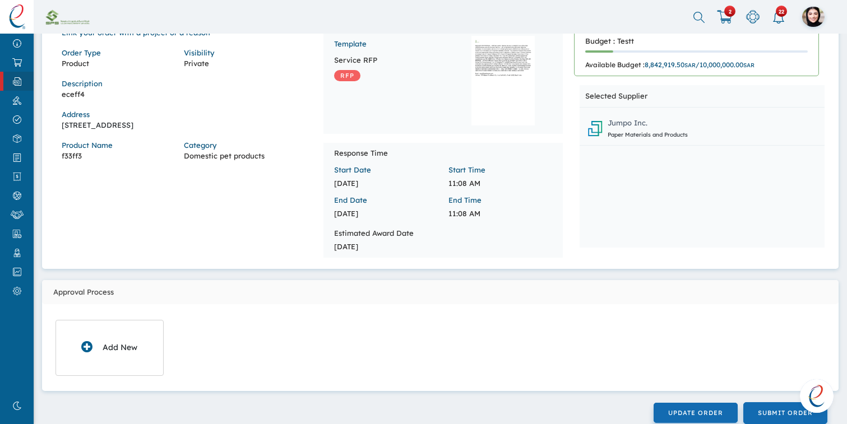
scroll to position [107, 0]
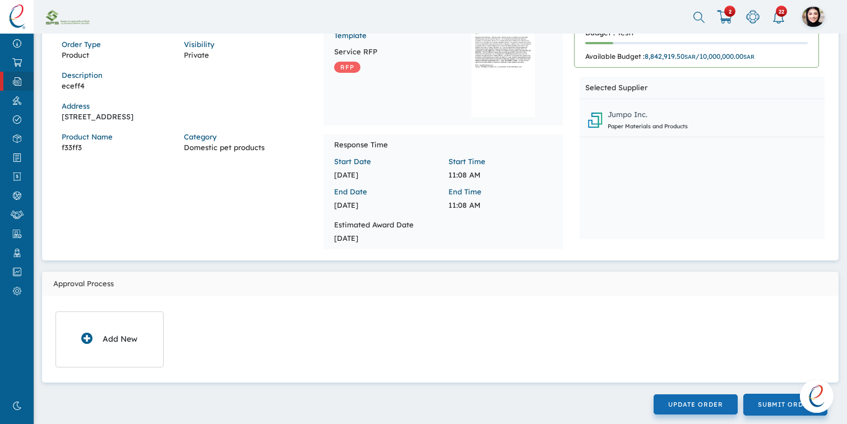
click at [114, 345] on div "Add New" at bounding box center [109, 339] width 109 height 56
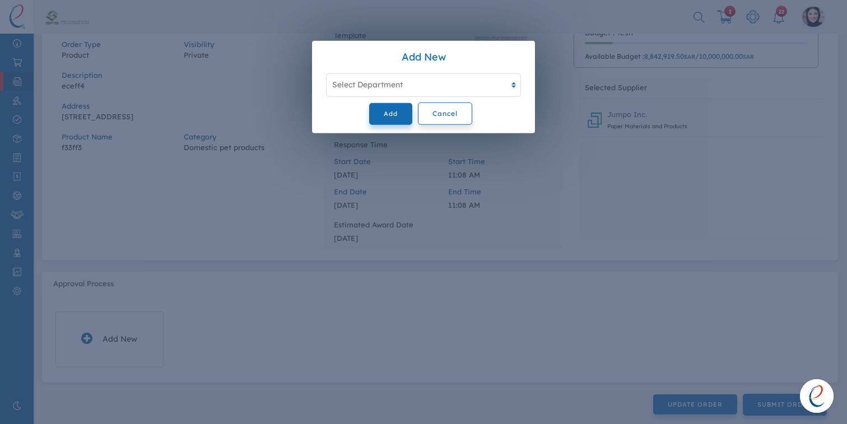
click at [389, 91] on div "Select Department" at bounding box center [417, 85] width 180 height 18
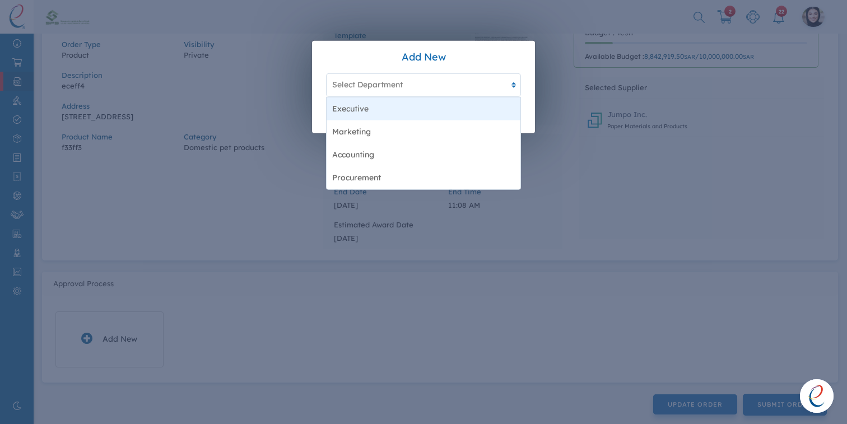
click at [379, 105] on div "Executive" at bounding box center [424, 108] width 194 height 23
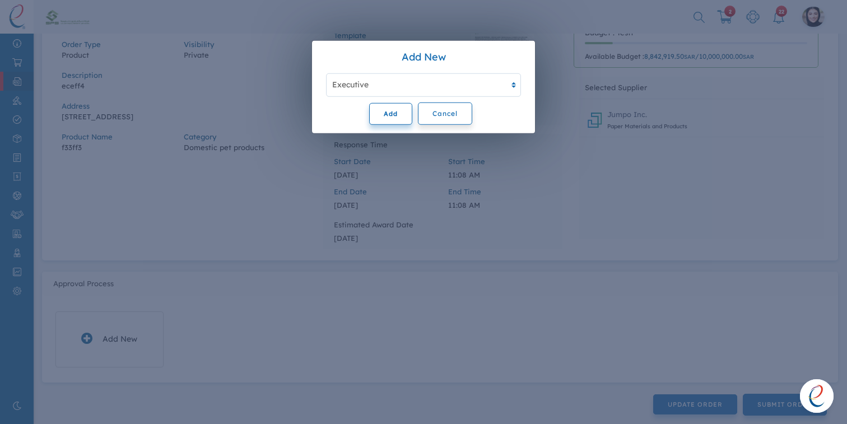
click at [385, 113] on button "Add" at bounding box center [390, 114] width 43 height 22
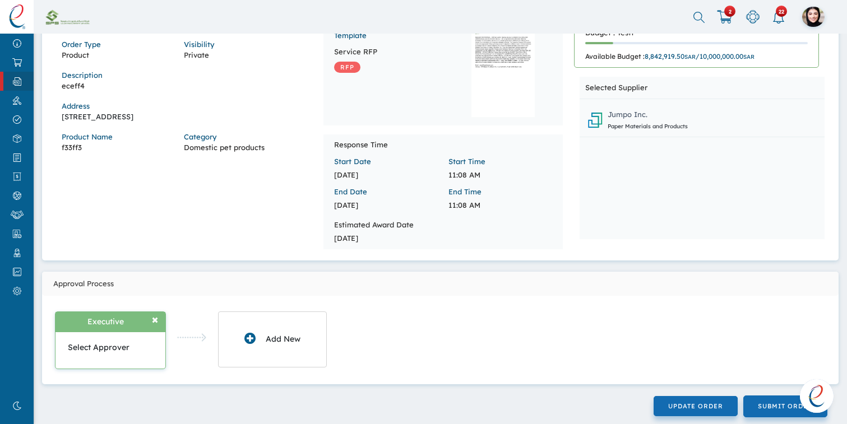
click at [129, 352] on div "Select Approver" at bounding box center [100, 348] width 64 height 12
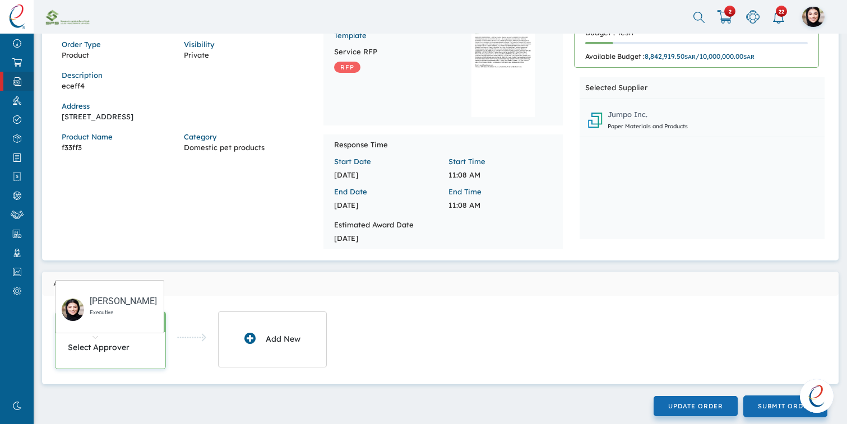
click at [103, 348] on div "Select Approver" at bounding box center [100, 348] width 64 height 12
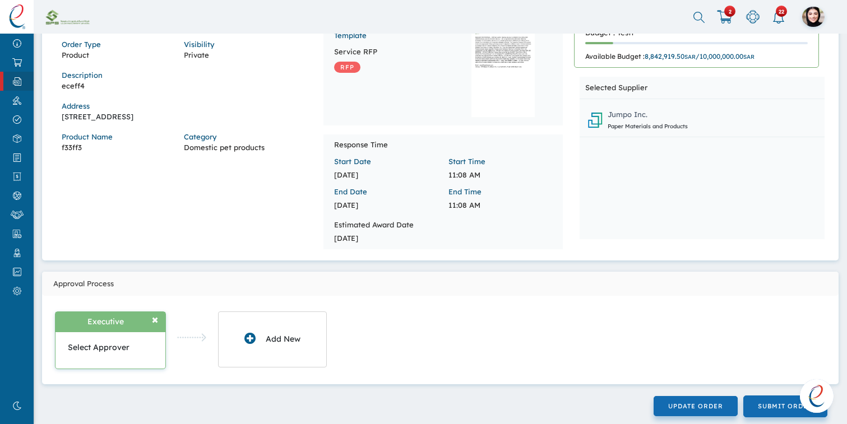
click at [107, 337] on div "Select Approver" at bounding box center [110, 350] width 110 height 36
click at [101, 353] on div "Select Approver" at bounding box center [100, 353] width 64 height 22
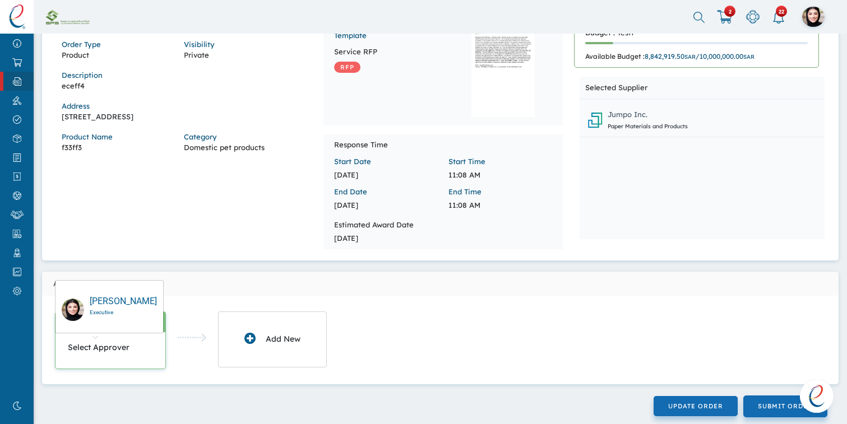
click at [106, 310] on div "Executive" at bounding box center [123, 312] width 67 height 8
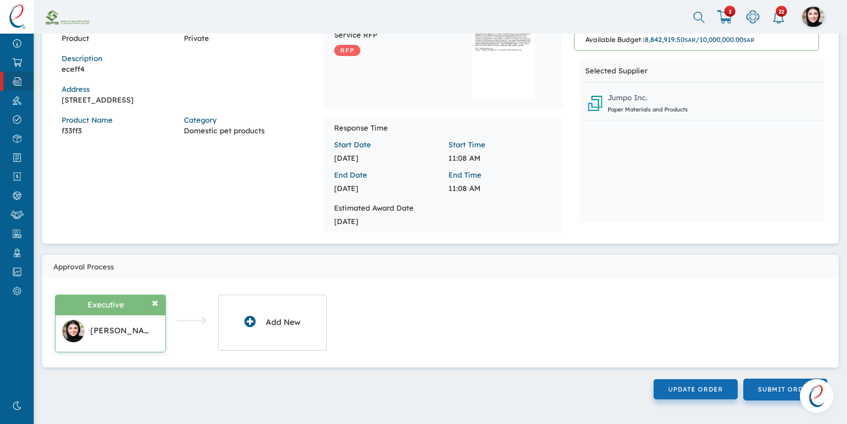
scroll to position [123, 0]
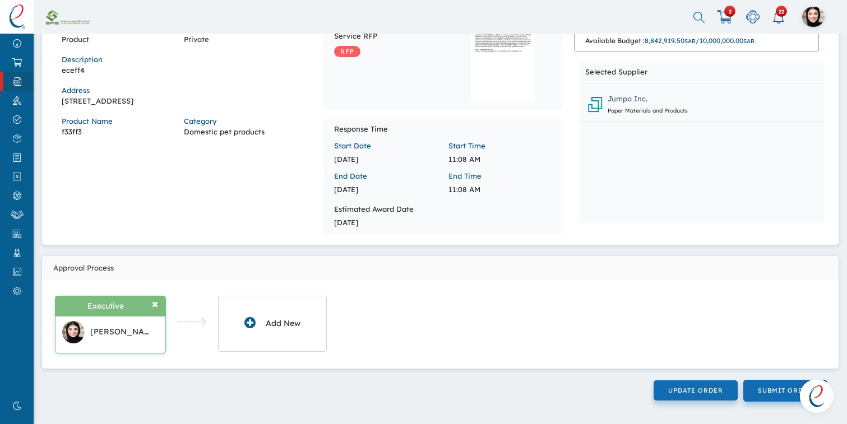
click at [789, 376] on div "Project Summary Link your order with a project or a reason Order Type Product V…" at bounding box center [440, 200] width 813 height 469
click at [780, 388] on span "SUBMIT ORDER" at bounding box center [784, 391] width 55 height 8
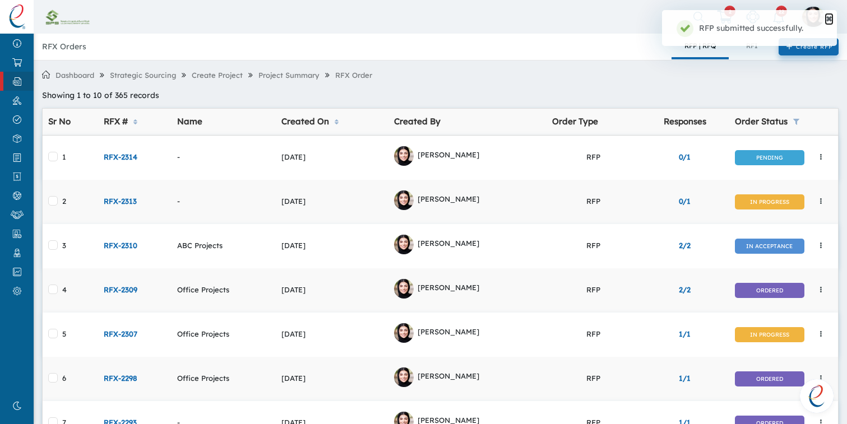
click at [828, 22] on button "✖︎" at bounding box center [828, 20] width 7 height 10
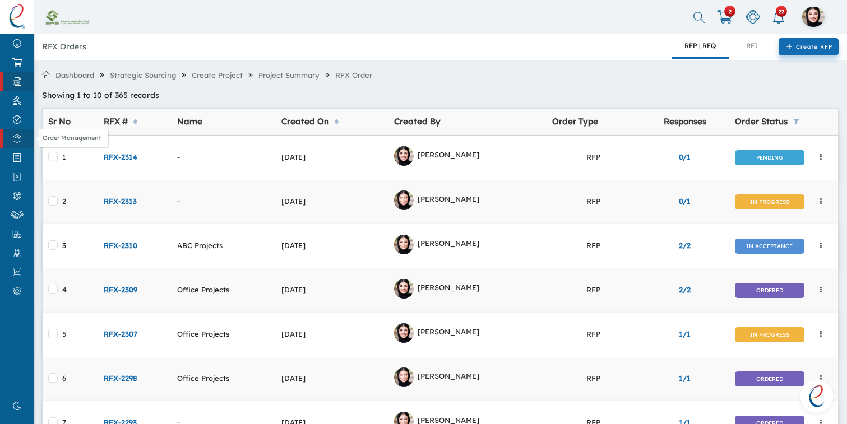
click at [12, 129] on link "Order Management" at bounding box center [17, 138] width 34 height 19
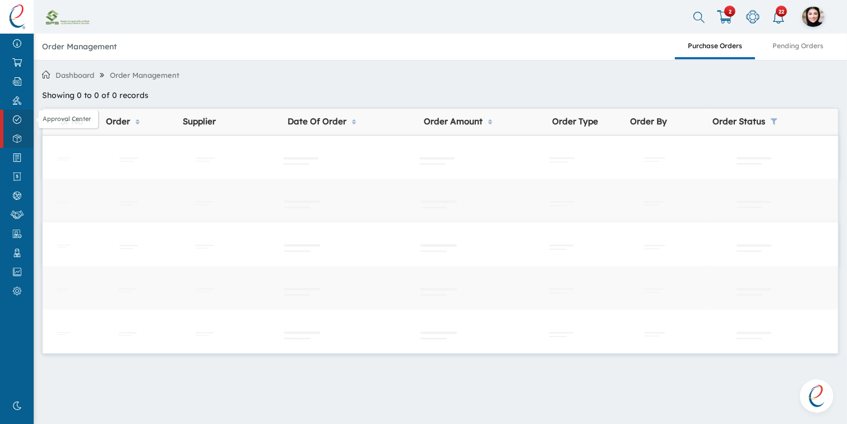
click at [13, 127] on link "Approval Center" at bounding box center [17, 119] width 34 height 19
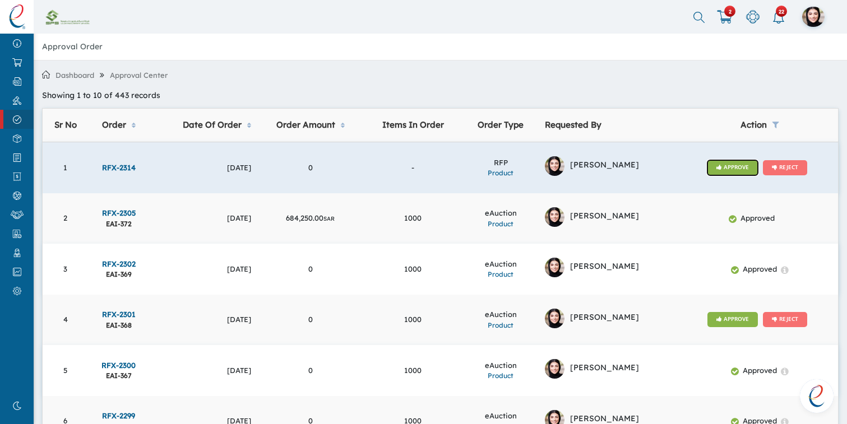
click at [716, 171] on span "APPROVE" at bounding box center [732, 168] width 32 height 10
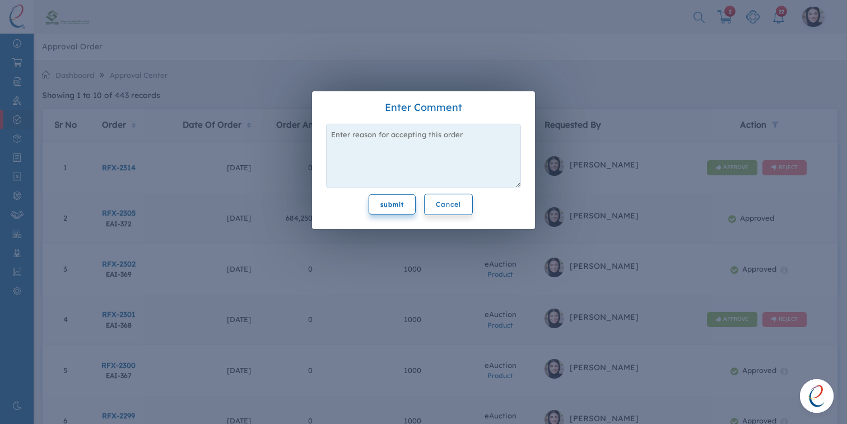
click at [386, 196] on button "submit" at bounding box center [392, 204] width 47 height 21
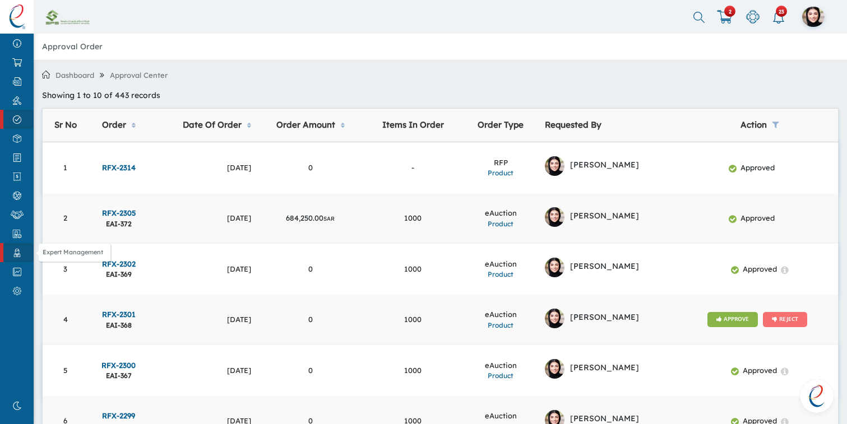
click at [19, 252] on img at bounding box center [16, 253] width 25 height 8
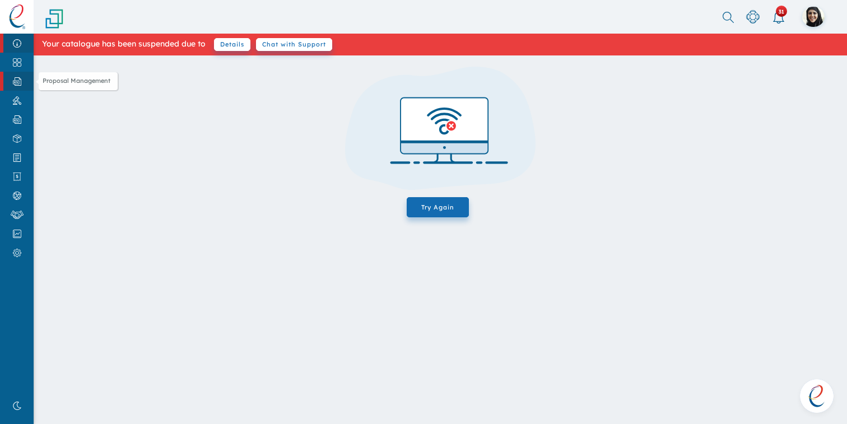
click at [21, 78] on img at bounding box center [16, 81] width 25 height 8
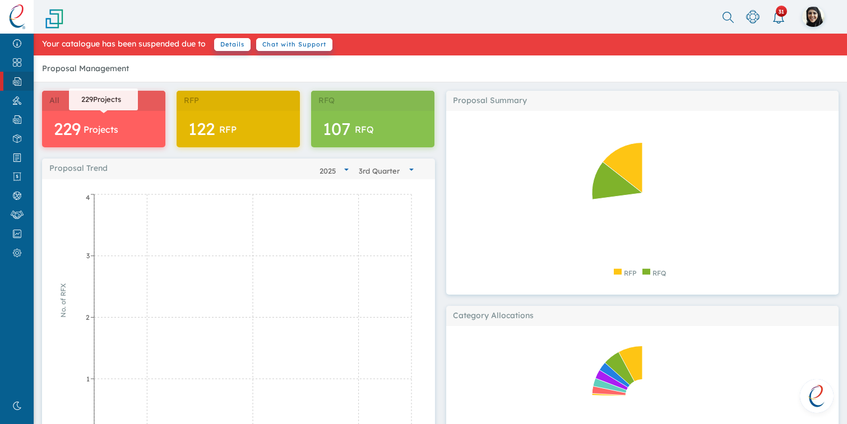
click at [147, 127] on div "229 Projects 229Projects" at bounding box center [104, 129] width 100 height 25
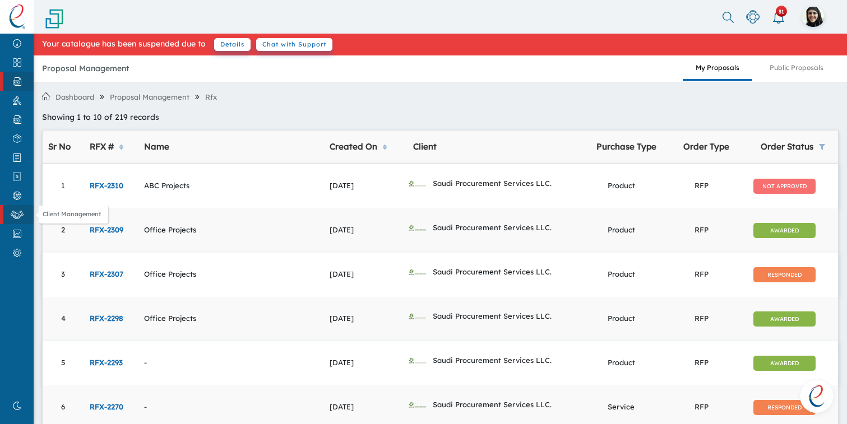
click at [17, 217] on img at bounding box center [16, 215] width 25 height 8
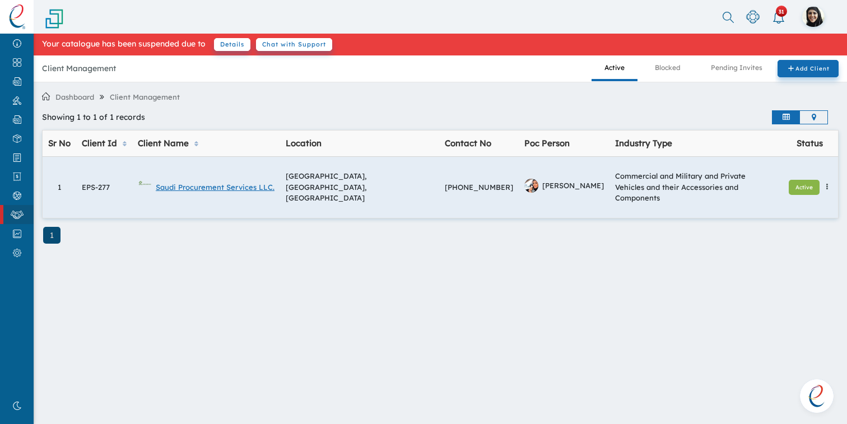
click at [203, 184] on link "Saudi Procurement Services LLC." at bounding box center [206, 187] width 137 height 14
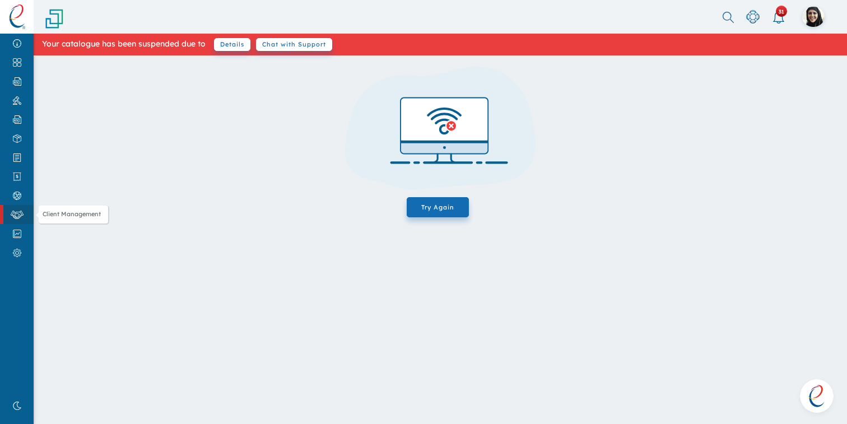
click at [17, 218] on img at bounding box center [16, 215] width 25 height 8
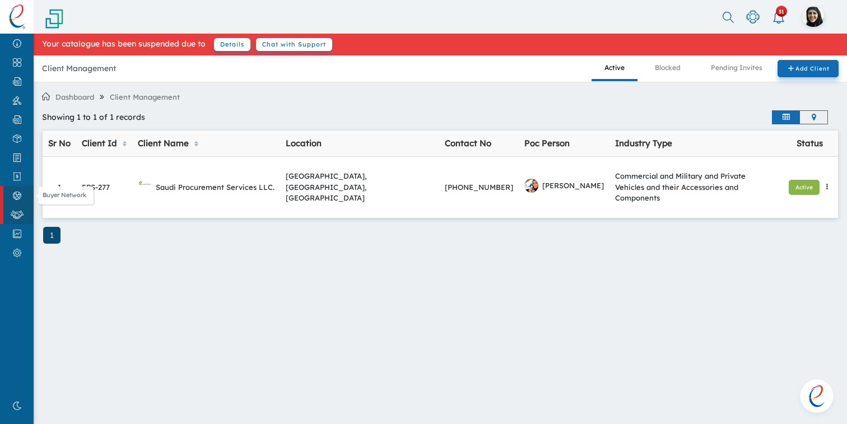
click at [17, 198] on img at bounding box center [16, 196] width 25 height 8
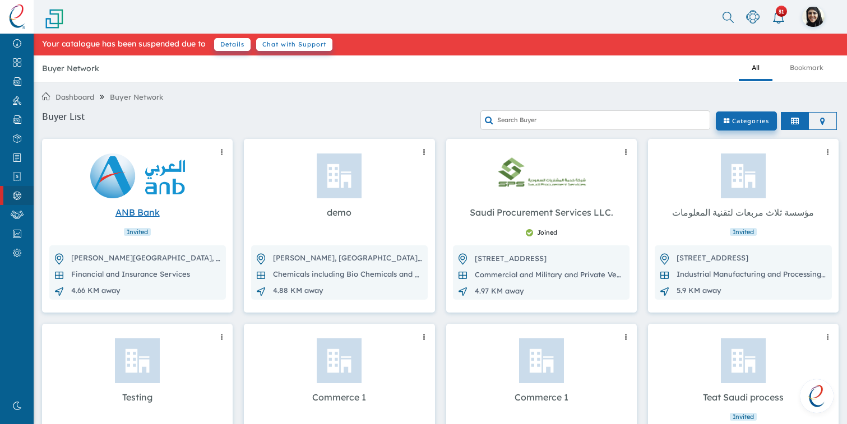
click at [134, 216] on link "ANB Bank" at bounding box center [137, 212] width 44 height 11
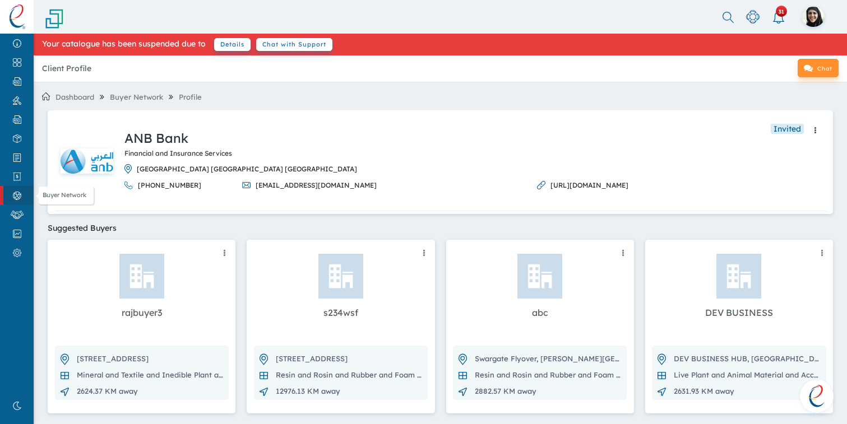
click at [19, 192] on img at bounding box center [16, 196] width 25 height 8
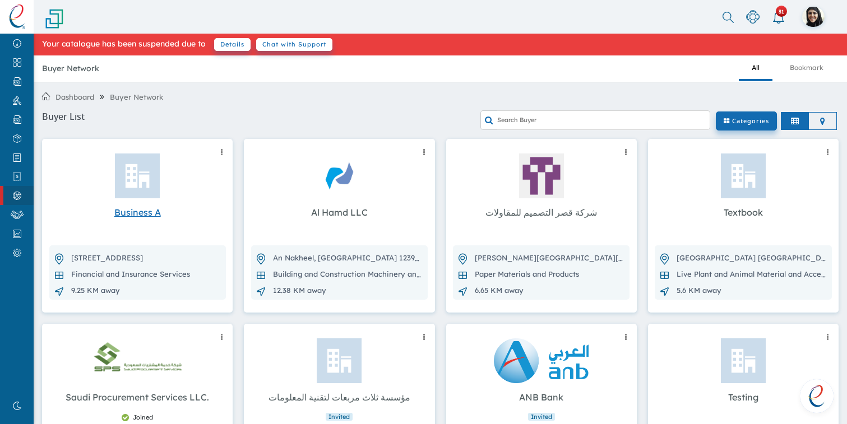
click at [150, 212] on link "Business A" at bounding box center [137, 212] width 46 height 11
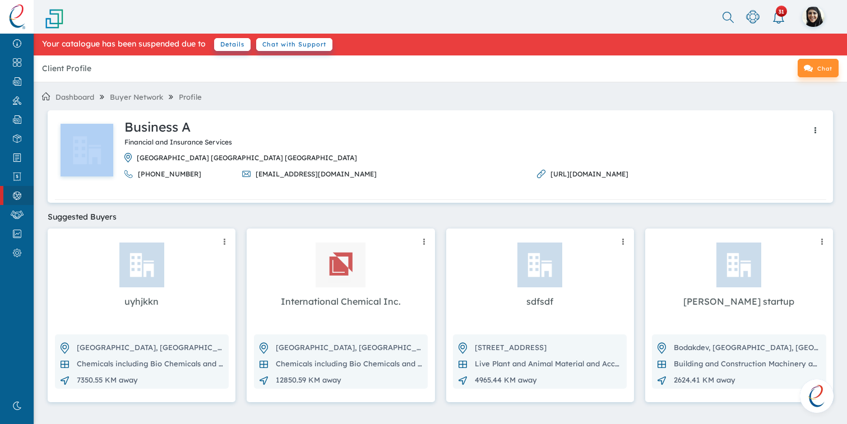
drag, startPoint x: 128, startPoint y: 128, endPoint x: 282, endPoint y: 113, distance: 154.9
click at [282, 113] on div "Business A Financial and Insurance Services Riyadh Riyadh Province Saudi Arabia…" at bounding box center [440, 156] width 785 height 92
click at [814, 128] on icon at bounding box center [815, 131] width 2 height 8
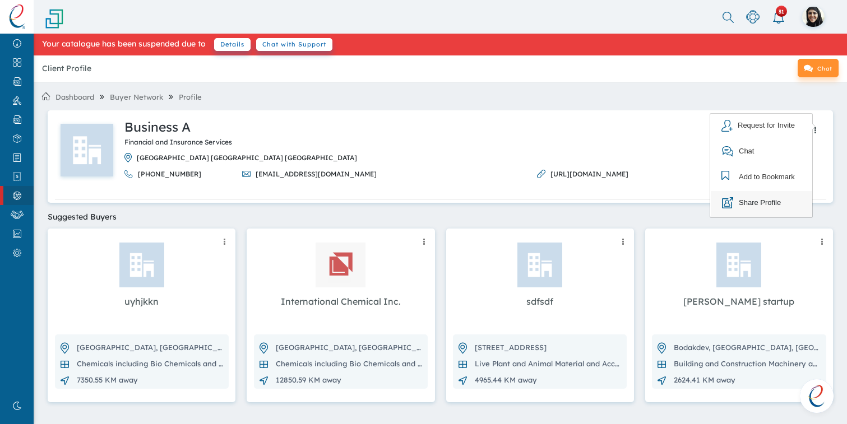
click at [746, 206] on div "Share Profile" at bounding box center [750, 203] width 59 height 12
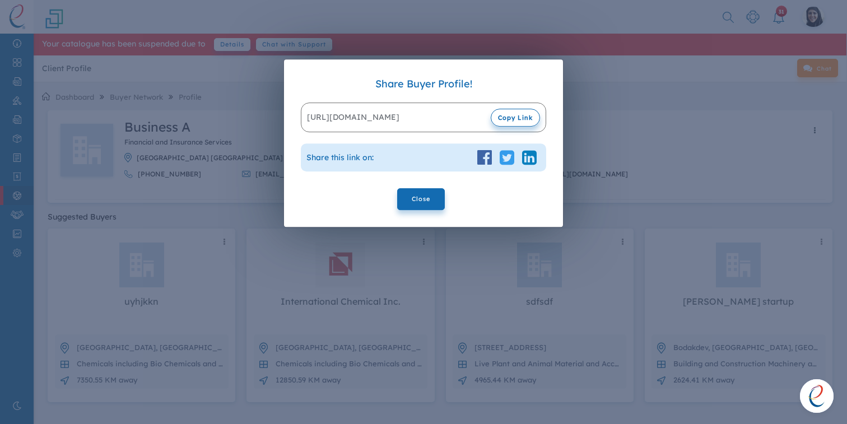
click at [534, 122] on span "Copy Link" at bounding box center [515, 118] width 49 height 18
click at [418, 210] on input "Close" at bounding box center [421, 199] width 48 height 22
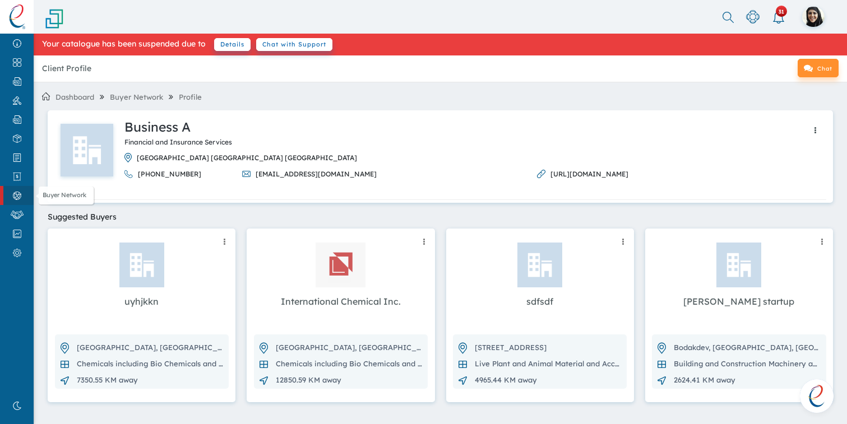
click at [17, 197] on img at bounding box center [16, 196] width 25 height 8
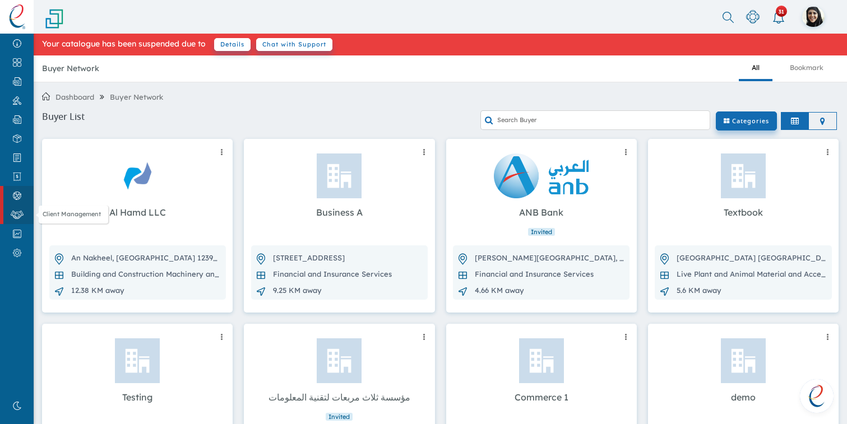
click at [2, 218] on link "Client Management" at bounding box center [17, 214] width 34 height 19
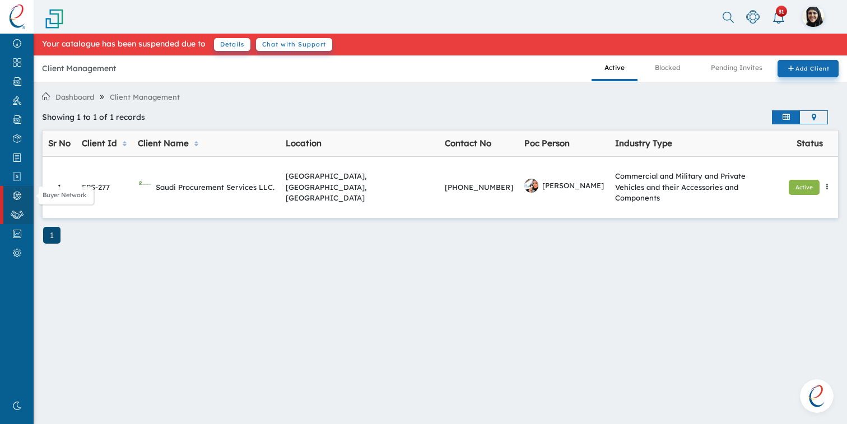
click at [17, 197] on img at bounding box center [16, 196] width 25 height 8
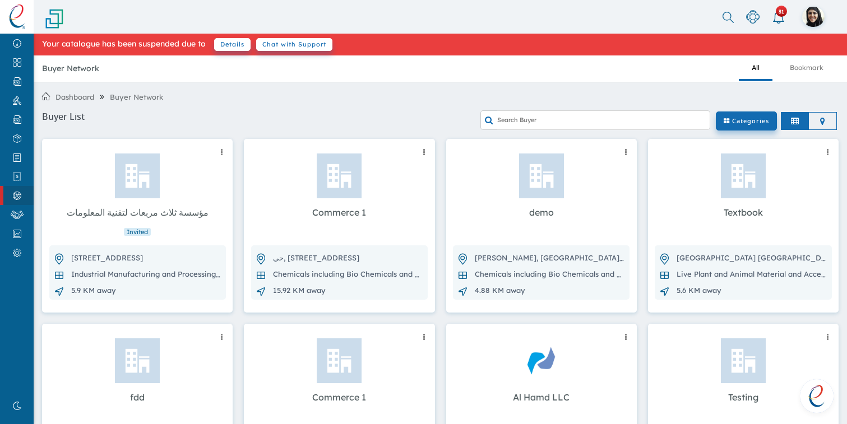
click at [508, 119] on input "text" at bounding box center [603, 120] width 213 height 20
type input "saudi"
click button "Filter" at bounding box center [0, 0] width 0 height 0
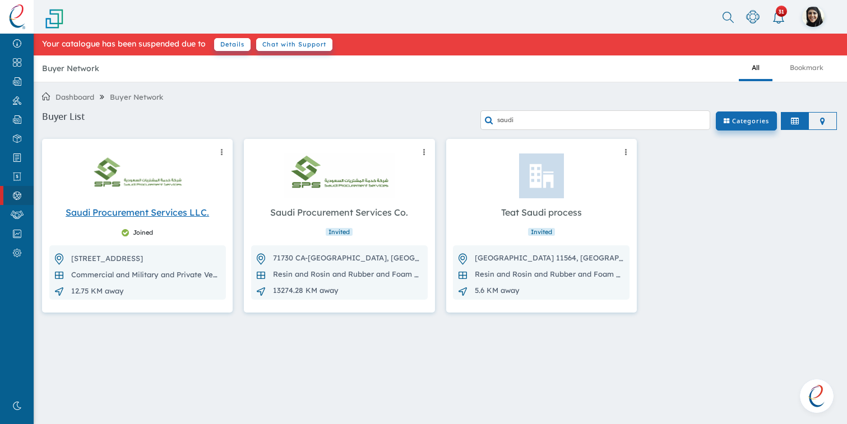
click at [161, 211] on link "Saudi Procurement Services LLC." at bounding box center [137, 212] width 143 height 11
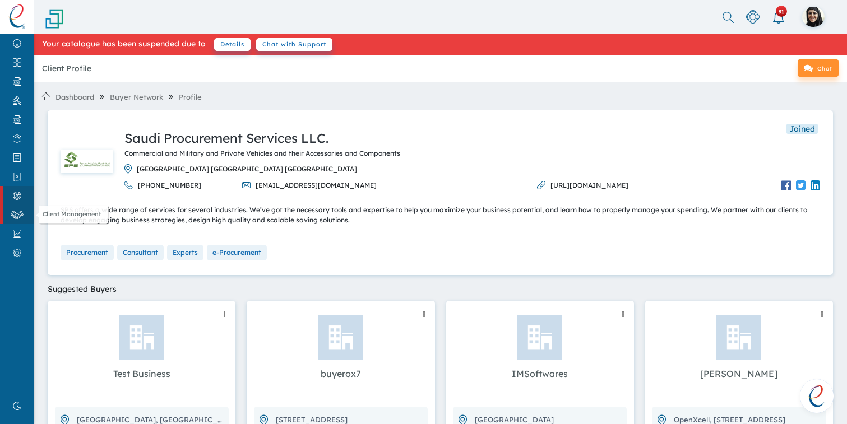
click at [18, 221] on link "Client Management" at bounding box center [17, 214] width 34 height 19
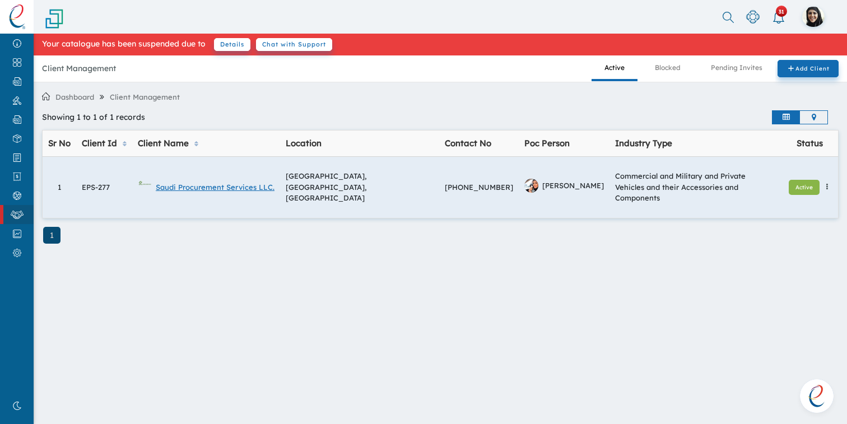
click at [235, 189] on link "Saudi Procurement Services LLC." at bounding box center [206, 187] width 137 height 14
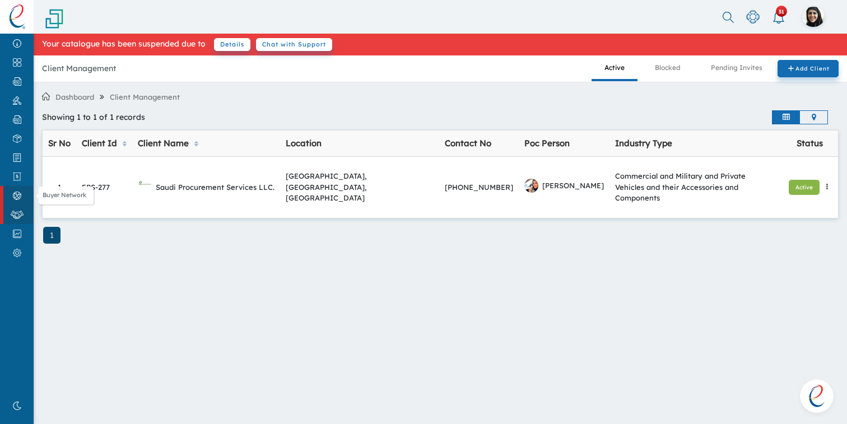
click at [17, 197] on img at bounding box center [16, 196] width 25 height 8
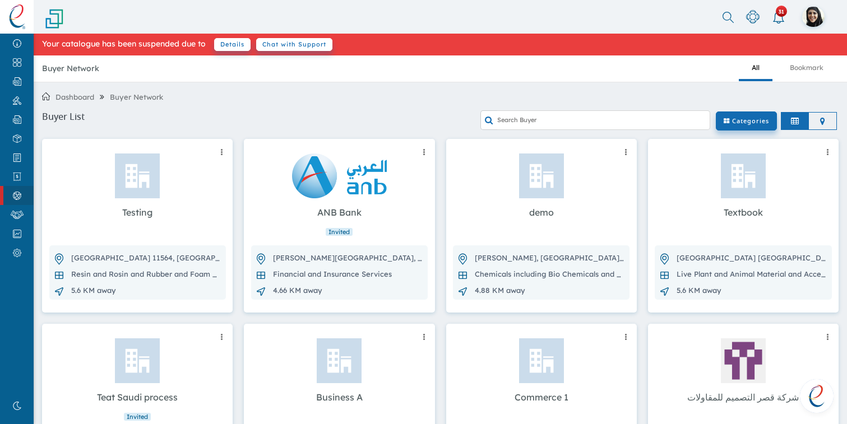
click at [603, 122] on input "text" at bounding box center [603, 120] width 213 height 20
type input "saudi"
click button "Filter" at bounding box center [0, 0] width 0 height 0
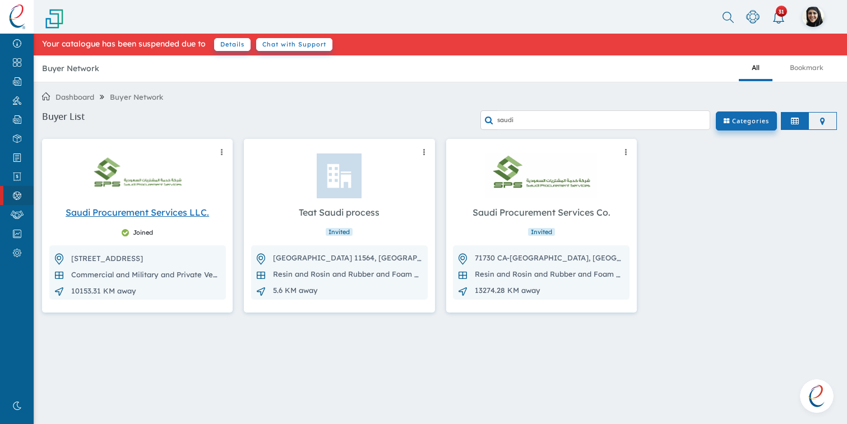
click at [179, 218] on link "Saudi Procurement Services LLC." at bounding box center [137, 212] width 143 height 11
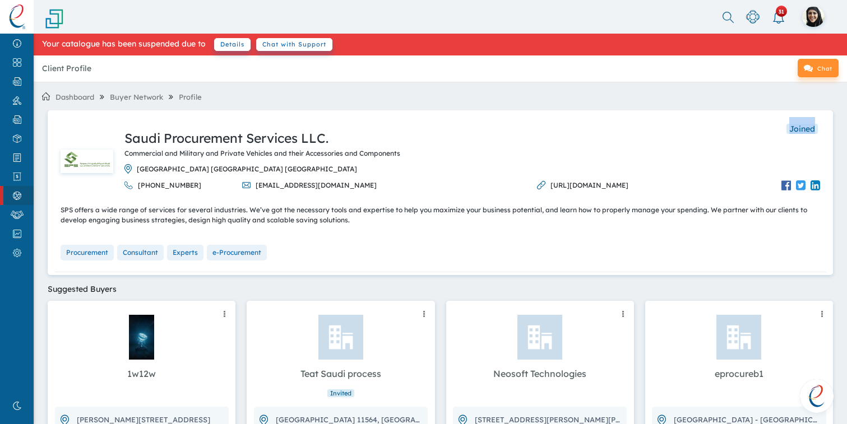
drag, startPoint x: 787, startPoint y: 128, endPoint x: 823, endPoint y: 128, distance: 36.4
click at [823, 128] on div "Joined" at bounding box center [440, 123] width 771 height 12
drag, startPoint x: 787, startPoint y: 131, endPoint x: 815, endPoint y: 129, distance: 28.7
click at [815, 129] on div "Saudi Procurement Services LLC." at bounding box center [471, 139] width 695 height 20
click at [820, 127] on div "Joined" at bounding box center [440, 123] width 771 height 12
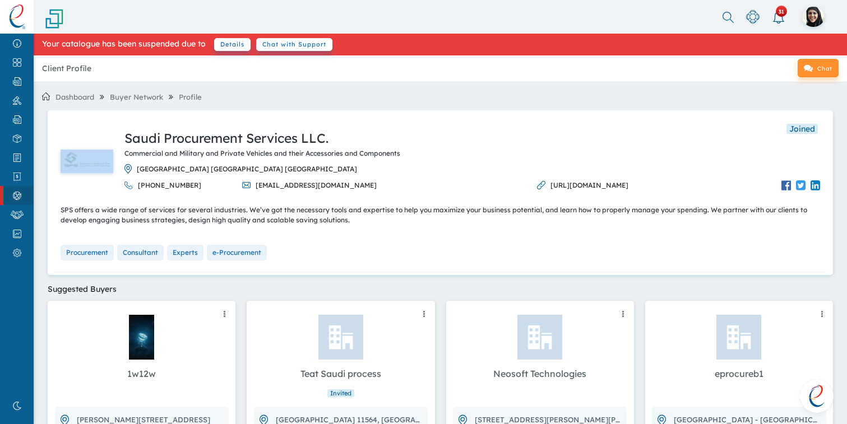
click at [820, 127] on div "Joined" at bounding box center [440, 123] width 771 height 12
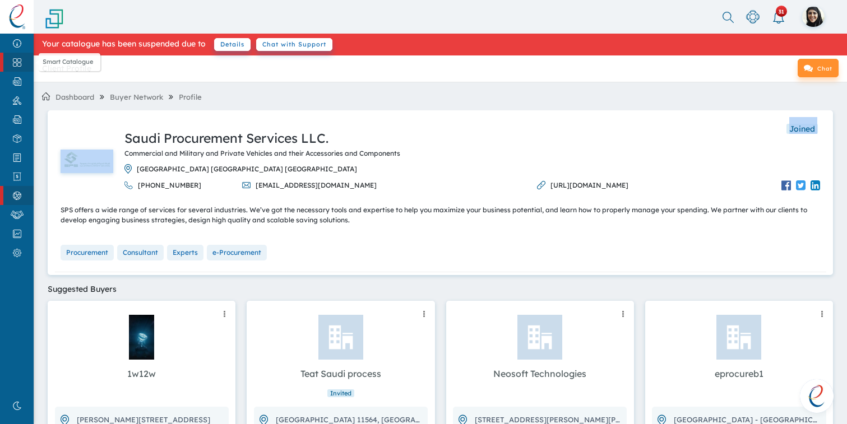
click at [12, 69] on link "Smart Catalogue" at bounding box center [17, 62] width 34 height 19
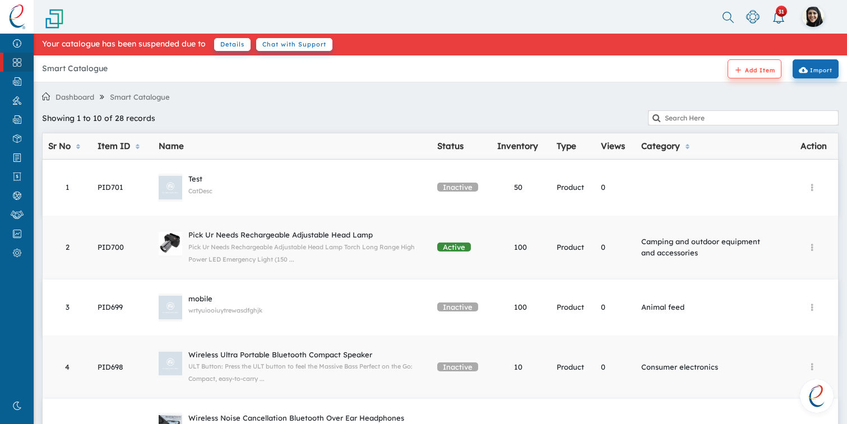
click at [729, 64] on link "add Add Item" at bounding box center [754, 68] width 54 height 19
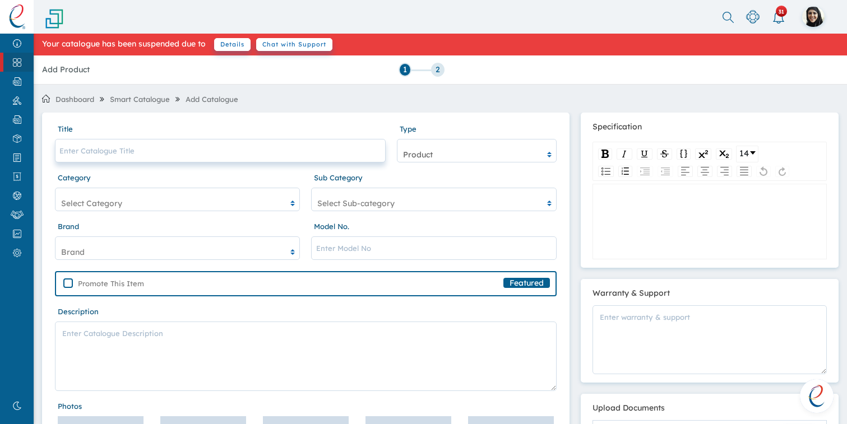
click at [295, 150] on input "text" at bounding box center [220, 151] width 331 height 24
type input "hdwubgbjwdjbdwbjh"
click at [252, 207] on div "Select Category" at bounding box center [170, 203] width 231 height 30
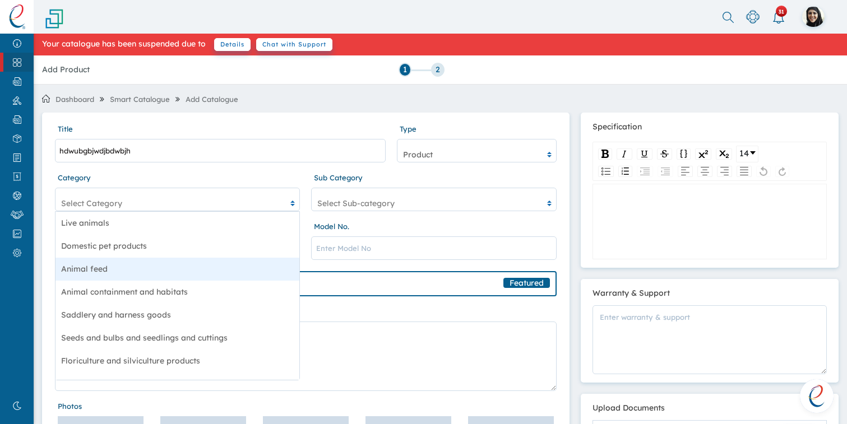
click at [204, 275] on div "Animal feed" at bounding box center [177, 269] width 244 height 23
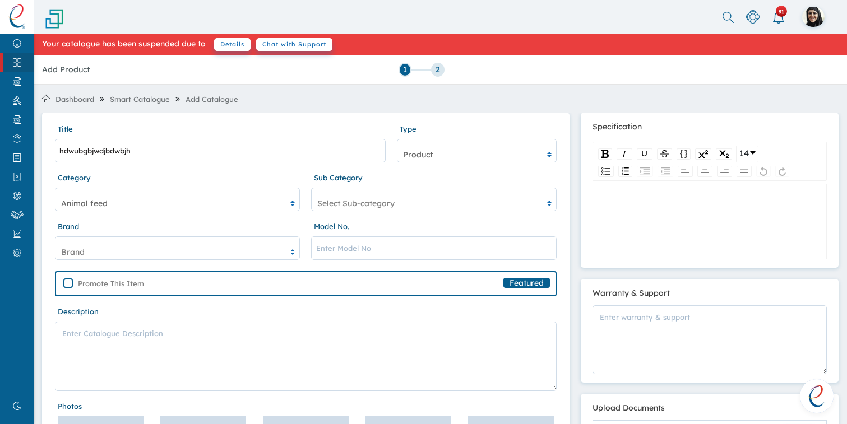
click at [202, 258] on div "Brand" at bounding box center [170, 252] width 231 height 30
type input "jwjwe"
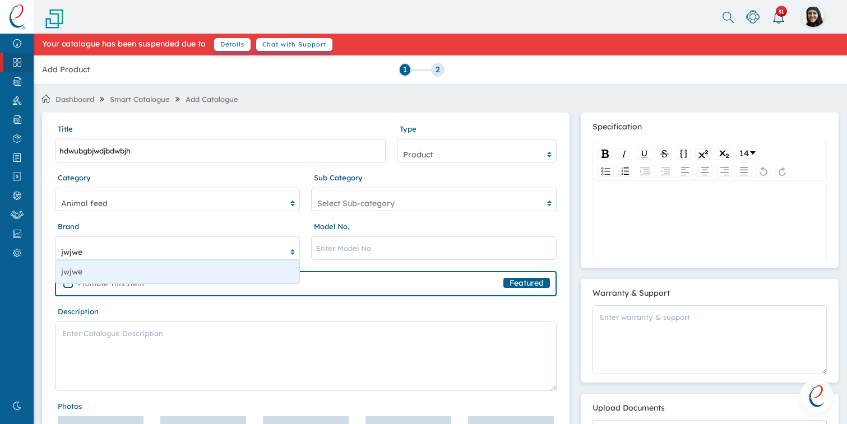
click at [182, 276] on div "jwjwe" at bounding box center [177, 272] width 244 height 23
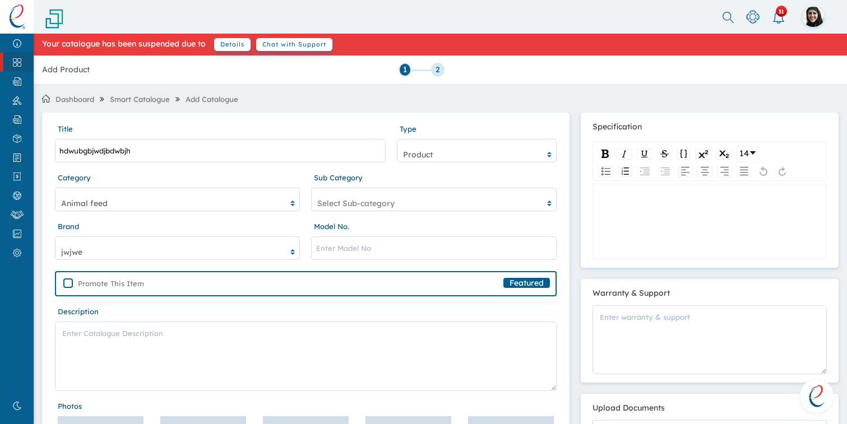
click at [702, 218] on div "rdw-wrapper" at bounding box center [709, 222] width 234 height 76
click at [309, 371] on textarea at bounding box center [306, 356] width 502 height 69
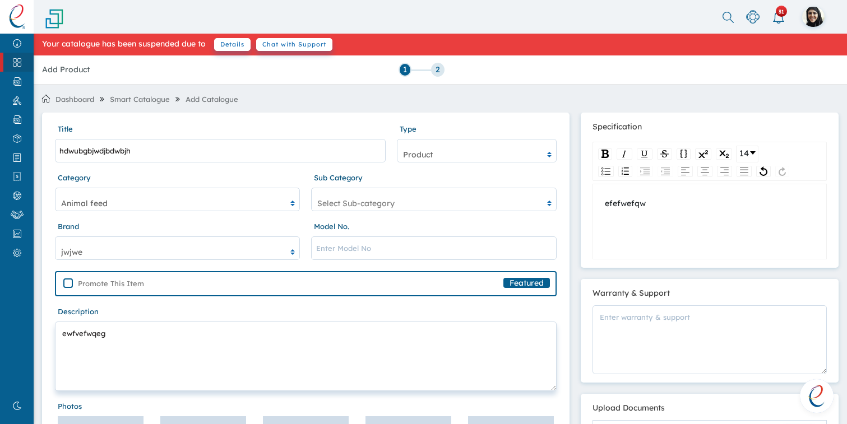
type textarea "ewfvefwqeg"
click at [68, 280] on label "Promote This Item" at bounding box center [165, 284] width 205 height 17
click at [68, 280] on input "Promote This Item" at bounding box center [69, 281] width 7 height 7
checkbox input "true"
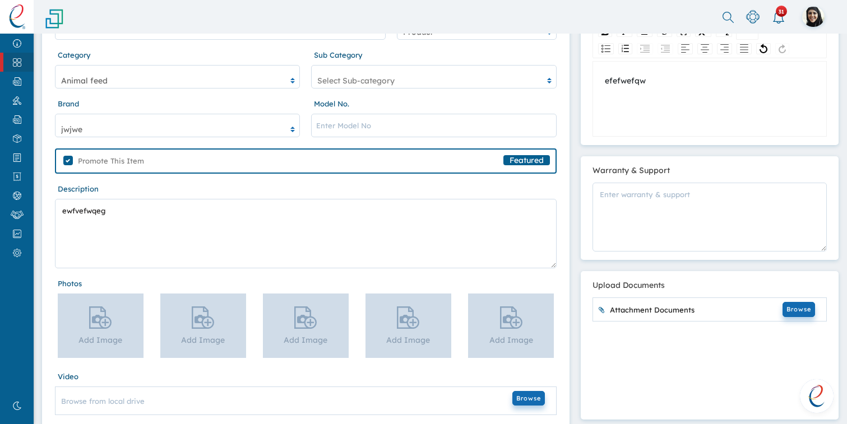
scroll to position [121, 0]
click at [115, 336] on input "file" at bounding box center [101, 327] width 86 height 64
type input "C:\fakepath\Screenshot 2025-08-11 at 10.07.41 AM.png"
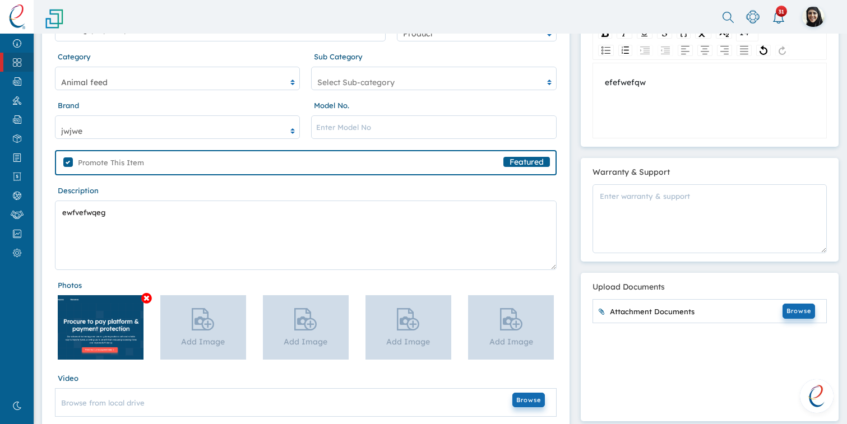
click at [843, 201] on div "Specification 14 efefwefqw Warranty & Support Upload Documents Attachment Docum…" at bounding box center [709, 211] width 269 height 438
click at [743, 217] on textarea at bounding box center [709, 218] width 234 height 69
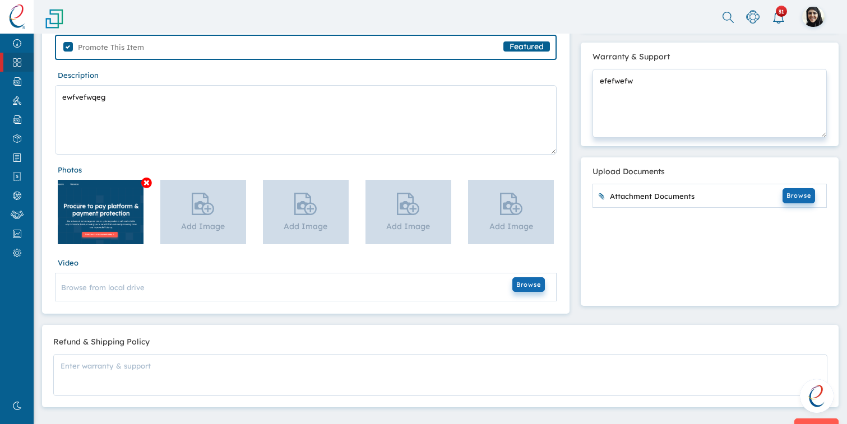
scroll to position [245, 0]
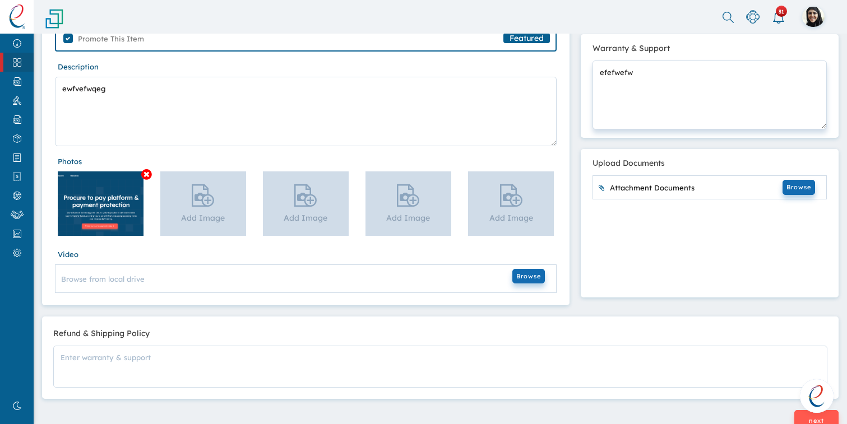
type textarea "efefwefw"
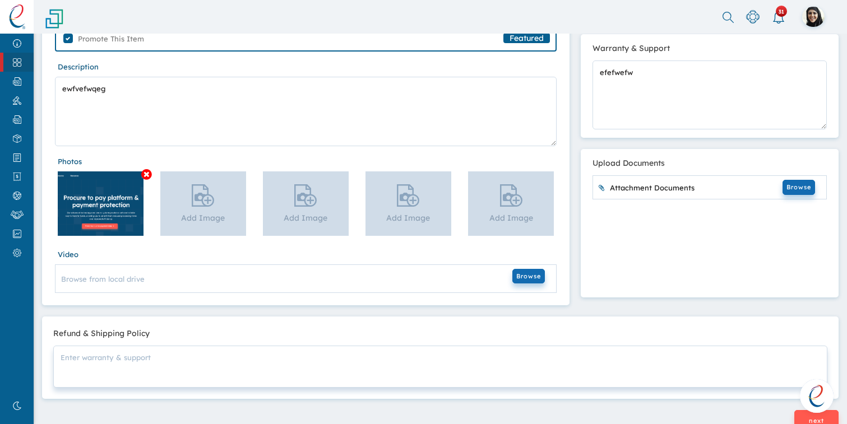
click at [358, 374] on textarea at bounding box center [440, 367] width 774 height 42
type textarea "efwefef"
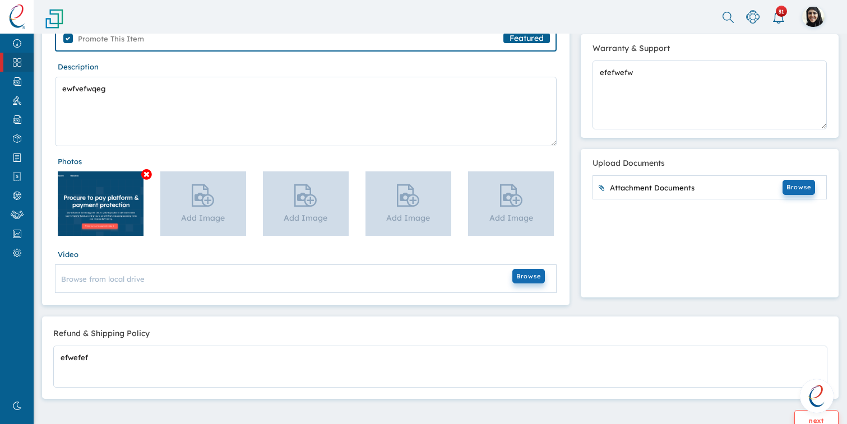
click at [807, 420] on button "next" at bounding box center [816, 421] width 44 height 22
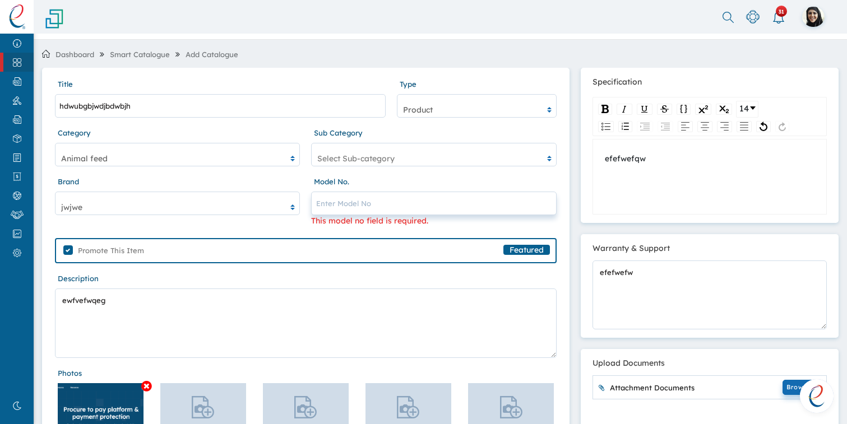
click at [422, 214] on input "text" at bounding box center [433, 204] width 245 height 24
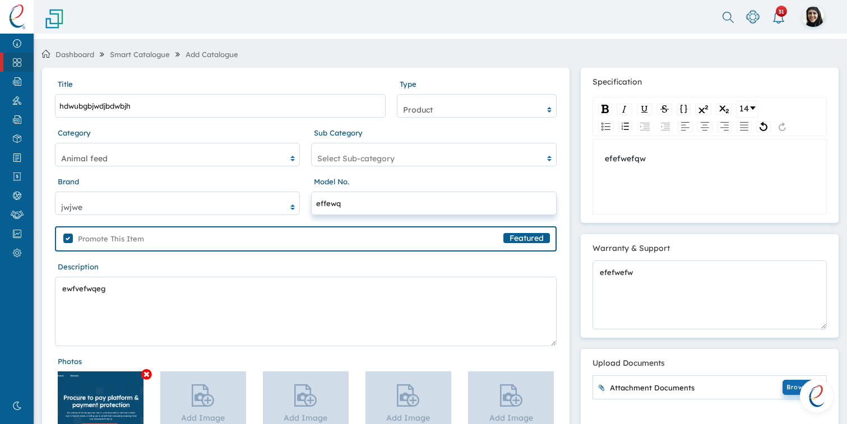
scroll to position [306, 0]
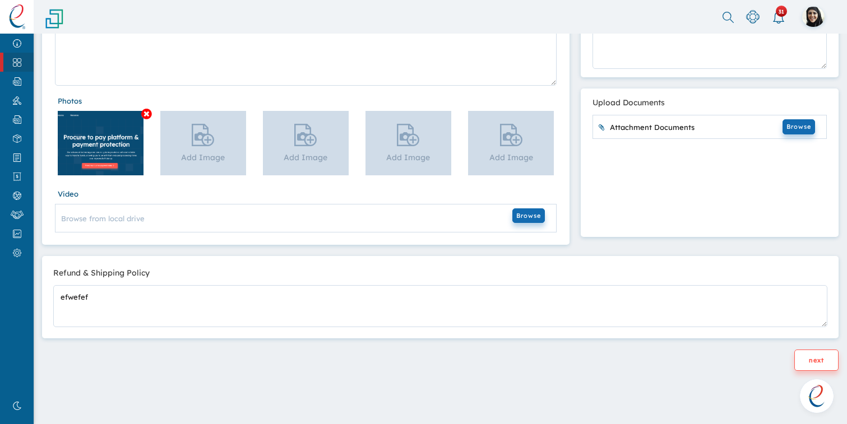
type input "effewq"
click at [796, 351] on button "next" at bounding box center [816, 361] width 44 height 22
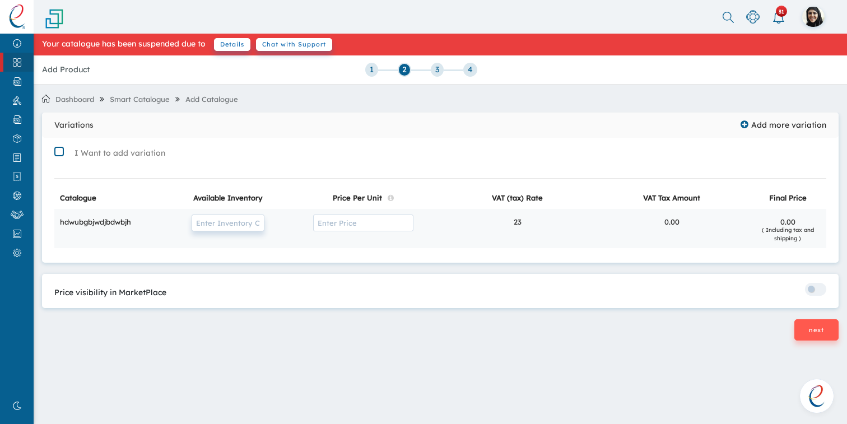
click at [242, 220] on input "text" at bounding box center [228, 223] width 73 height 17
type input "77777"
click at [351, 222] on input "text" at bounding box center [363, 223] width 100 height 17
type input "77"
click at [612, 268] on div "Variations Add more variation I Want to add variation Catalogue Available Inven…" at bounding box center [440, 247] width 797 height 268
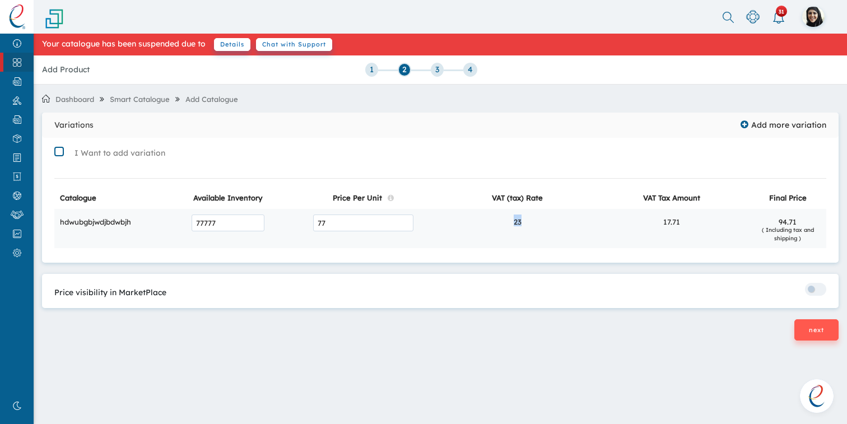
drag, startPoint x: 543, startPoint y: 226, endPoint x: 494, endPoint y: 221, distance: 50.1
click at [494, 221] on td "23" at bounding box center [517, 228] width 155 height 39
drag, startPoint x: 705, startPoint y: 225, endPoint x: 645, endPoint y: 225, distance: 59.9
click at [645, 225] on td "17.71" at bounding box center [672, 228] width 155 height 39
drag, startPoint x: 769, startPoint y: 225, endPoint x: 777, endPoint y: 227, distance: 8.0
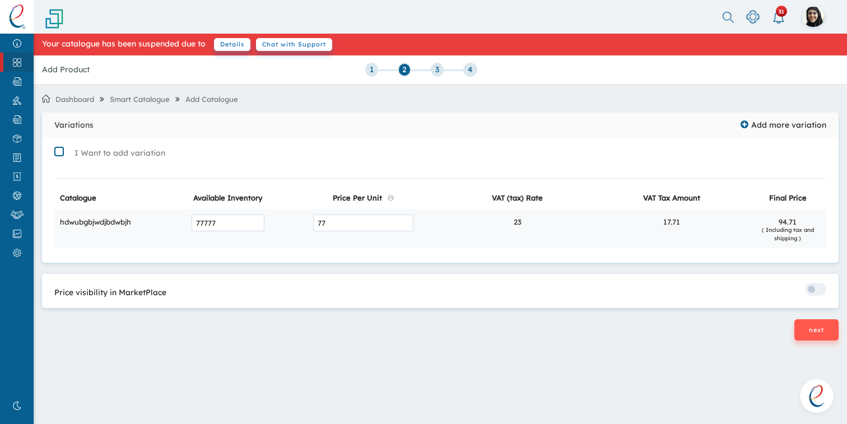
click at [777, 227] on div "( Including tax and shipping )" at bounding box center [788, 234] width 66 height 17
click at [803, 325] on button "next" at bounding box center [816, 330] width 44 height 22
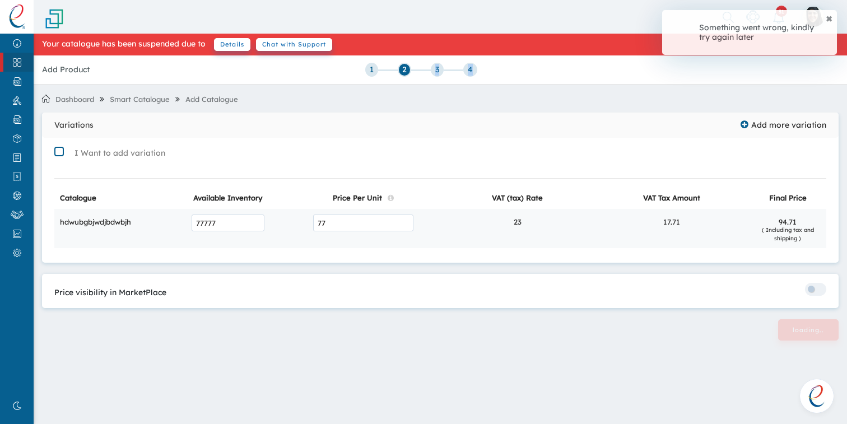
drag, startPoint x: 423, startPoint y: 76, endPoint x: 456, endPoint y: 77, distance: 33.1
click at [456, 77] on div "Add Product 1 2 3 4" at bounding box center [440, 69] width 813 height 29
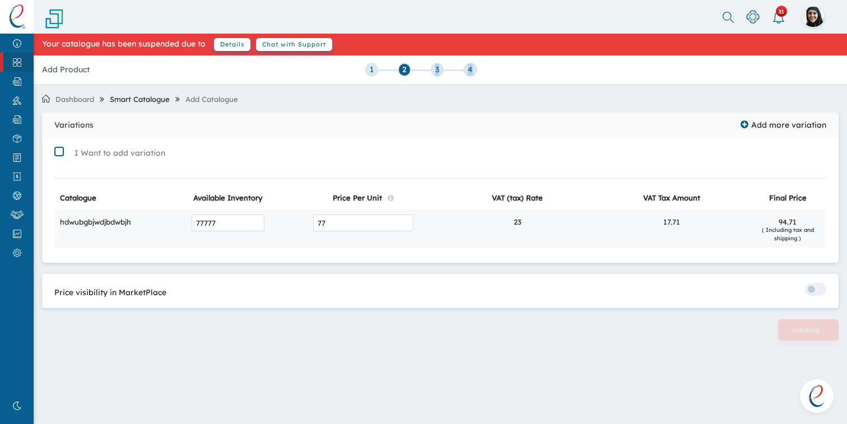
click at [155, 95] on link "Smart Catalogue" at bounding box center [139, 99] width 71 height 17
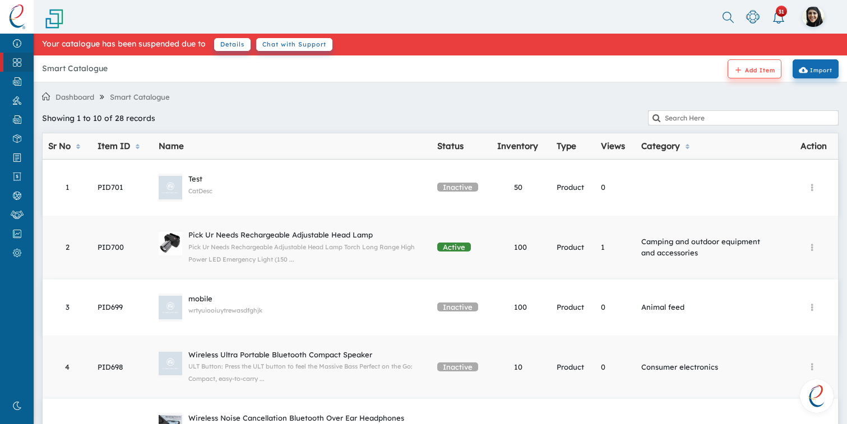
click at [736, 77] on link "add Add Item" at bounding box center [754, 68] width 54 height 19
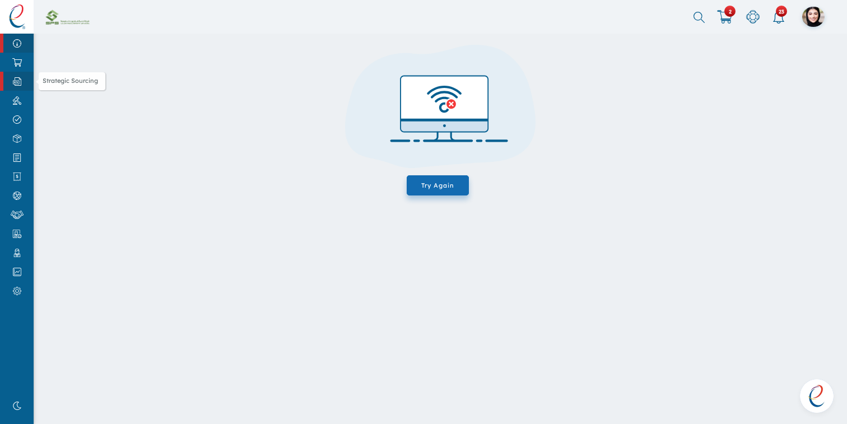
click at [18, 74] on link "Strategic Sourcing" at bounding box center [17, 81] width 34 height 19
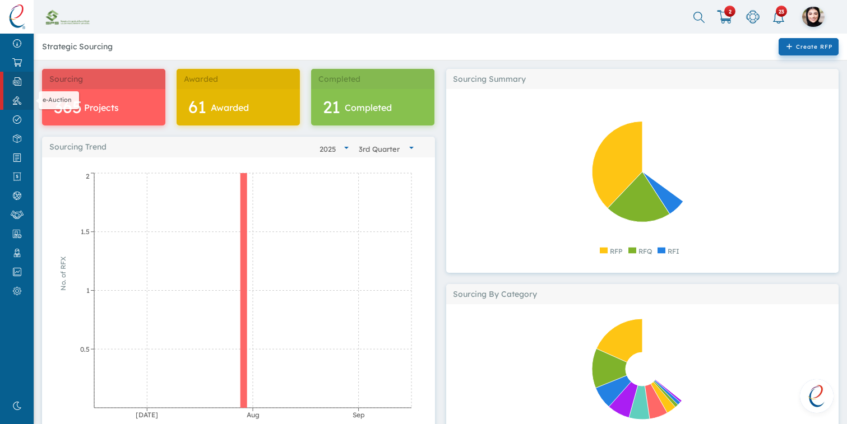
click at [20, 103] on img at bounding box center [16, 100] width 25 height 8
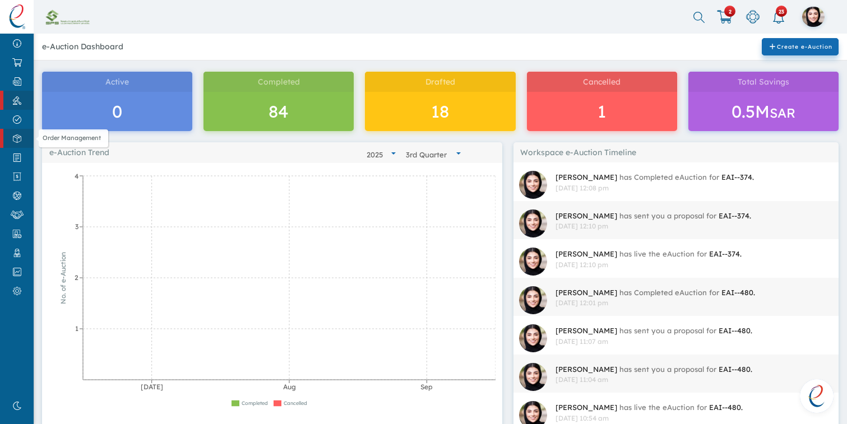
click at [18, 129] on link "Order Management" at bounding box center [17, 138] width 34 height 19
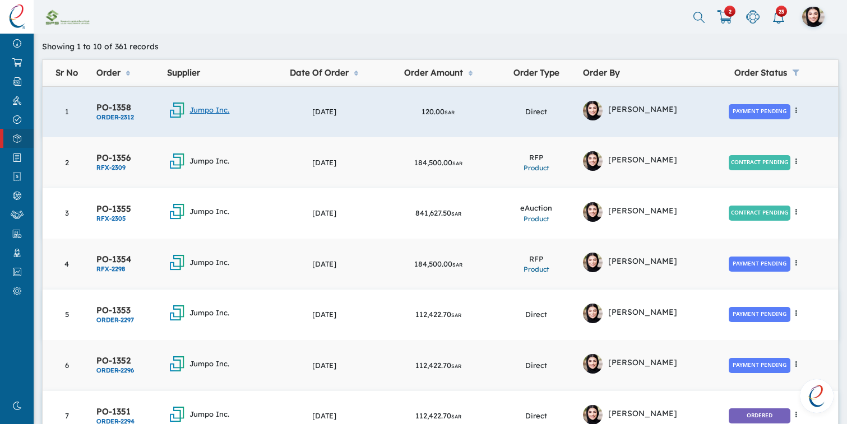
scroll to position [269, 0]
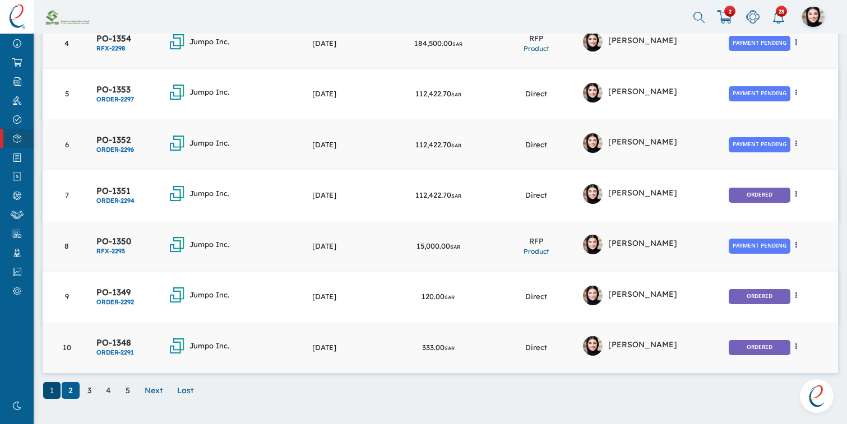
click at [74, 384] on link "2" at bounding box center [71, 390] width 18 height 17
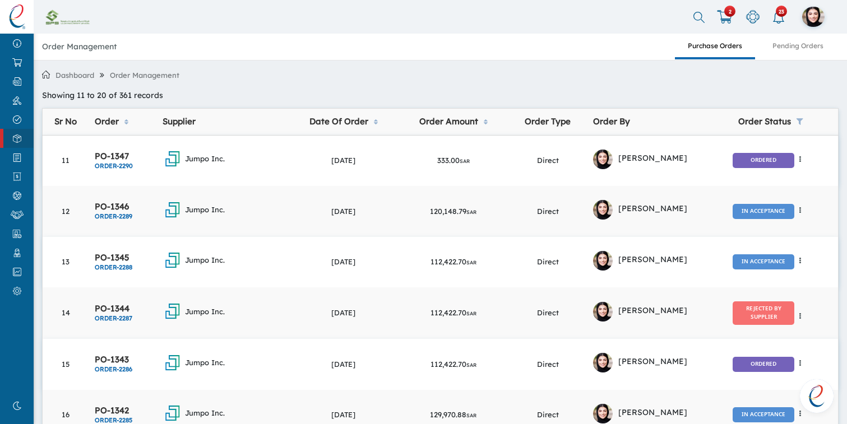
scroll to position [271, 0]
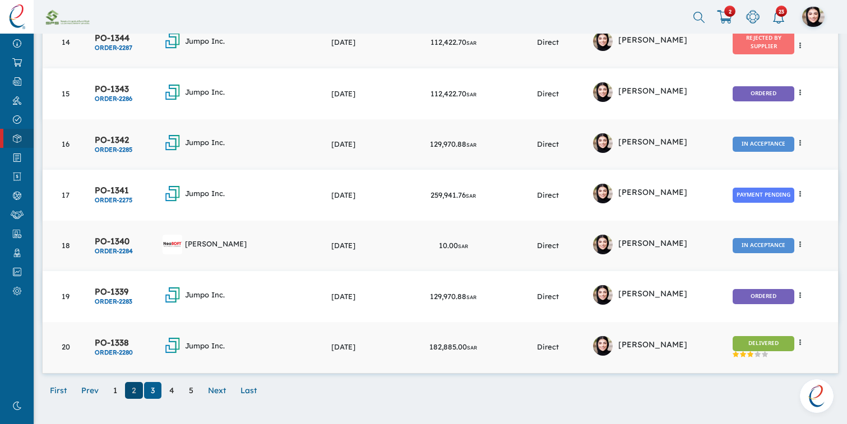
click at [144, 390] on link "3" at bounding box center [152, 390] width 17 height 17
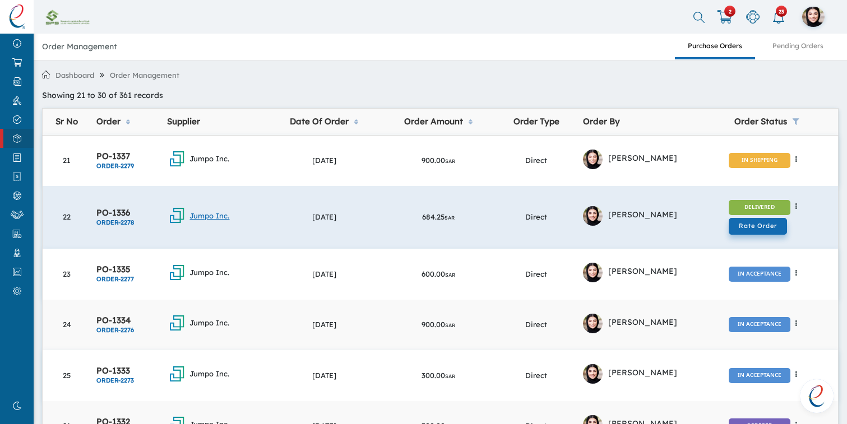
click at [208, 215] on link "Jumpo Inc." at bounding box center [214, 216] width 94 height 20
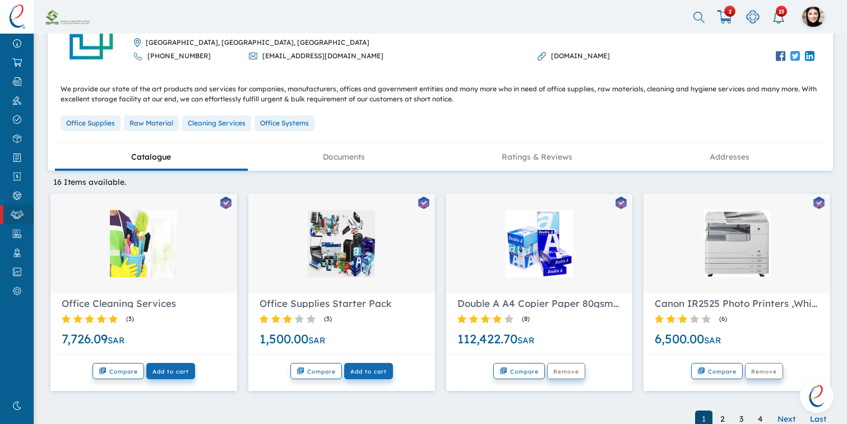
scroll to position [119, 0]
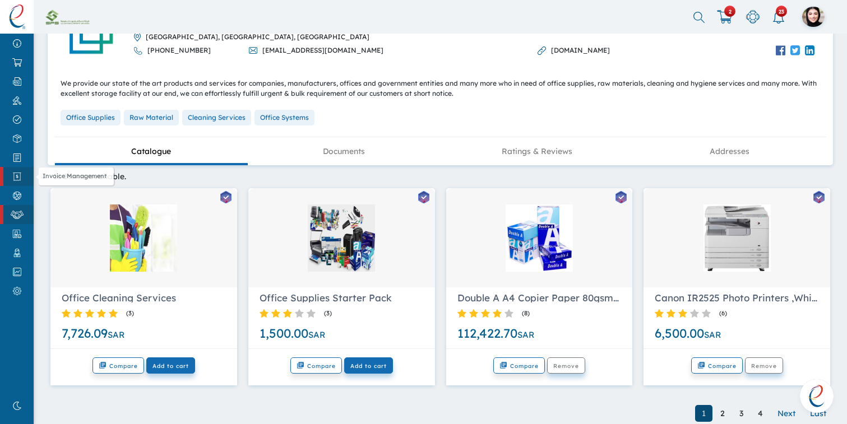
click at [15, 179] on img at bounding box center [16, 177] width 25 height 8
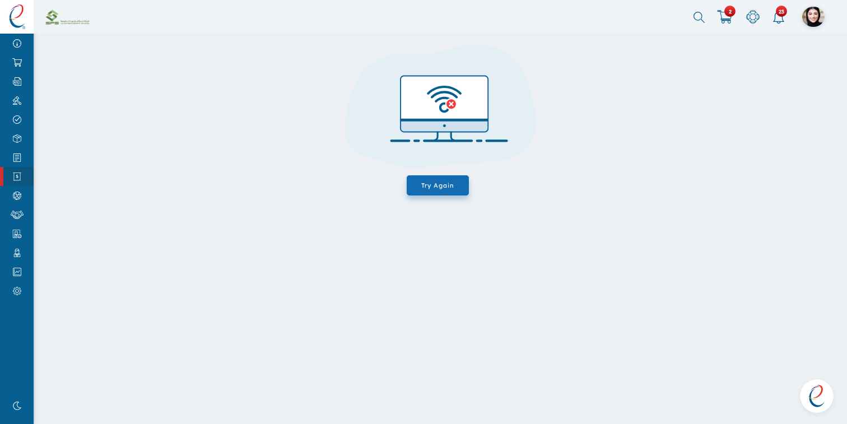
click at [16, 170] on link "Invoice Management" at bounding box center [17, 176] width 34 height 19
click at [16, 165] on link "Smart Contract Management" at bounding box center [17, 157] width 34 height 19
click at [16, 176] on img at bounding box center [16, 177] width 25 height 8
click at [23, 40] on img at bounding box center [16, 43] width 25 height 8
click at [15, 105] on link "e-Auction" at bounding box center [17, 100] width 34 height 19
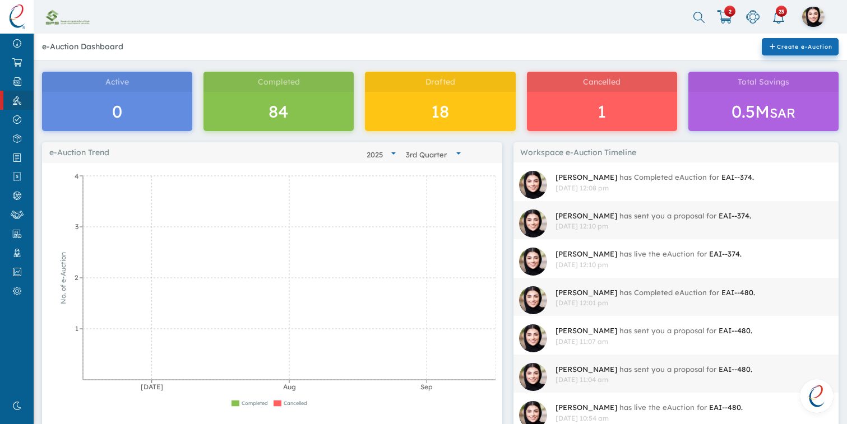
click at [290, 125] on div "84 84" at bounding box center [278, 111] width 150 height 39
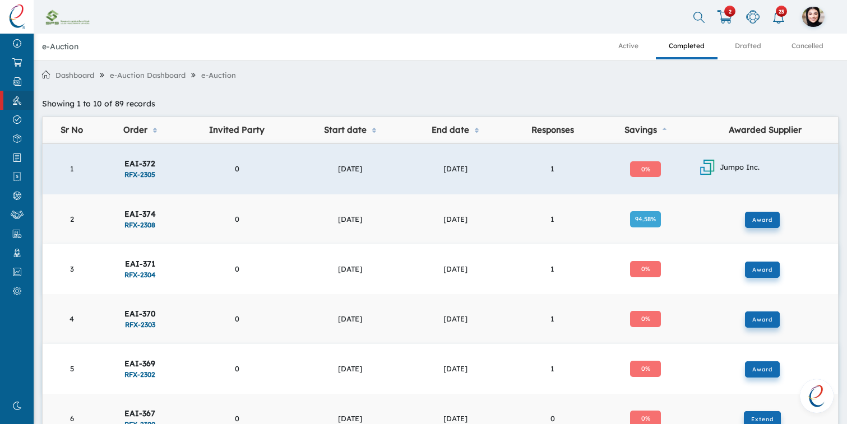
click at [280, 164] on td "0" at bounding box center [237, 168] width 116 height 51
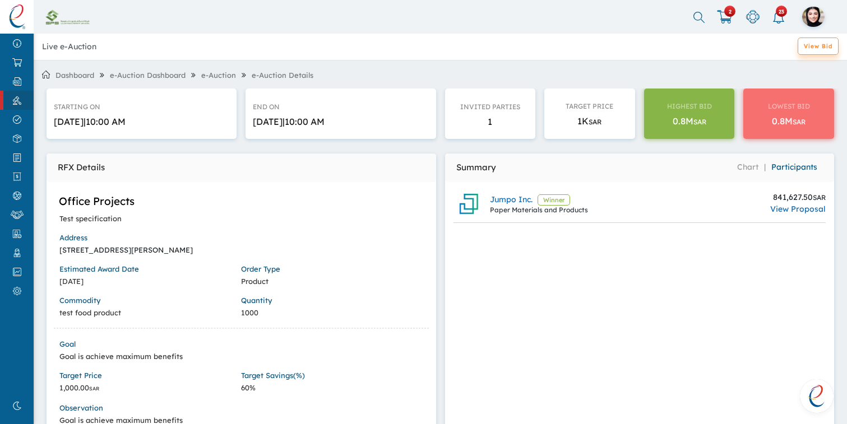
click at [804, 52] on link "View Bid" at bounding box center [817, 46] width 41 height 17
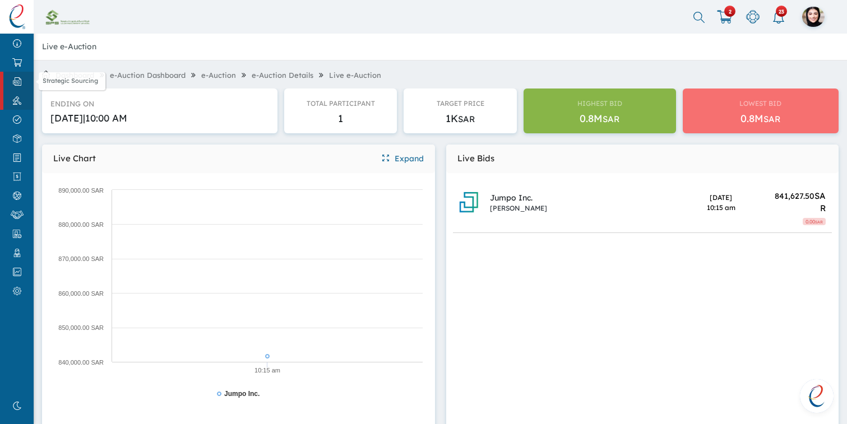
click at [21, 87] on link "Strategic Sourcing" at bounding box center [17, 81] width 34 height 19
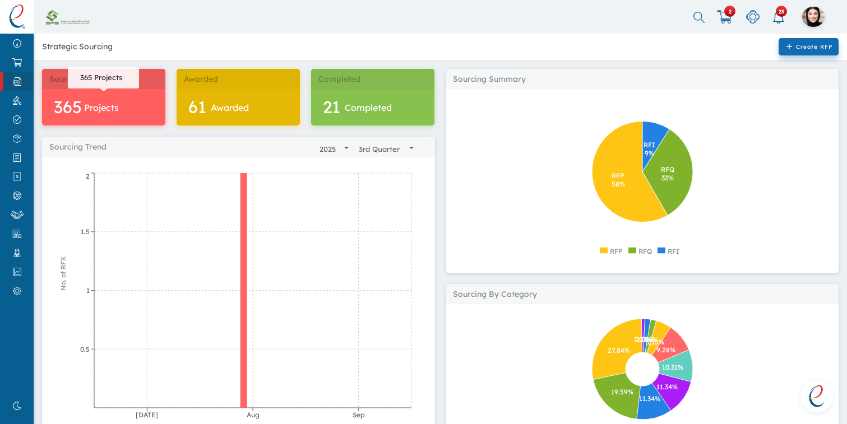
click at [98, 115] on div "365 Projects 365 Projects" at bounding box center [104, 107] width 100 height 25
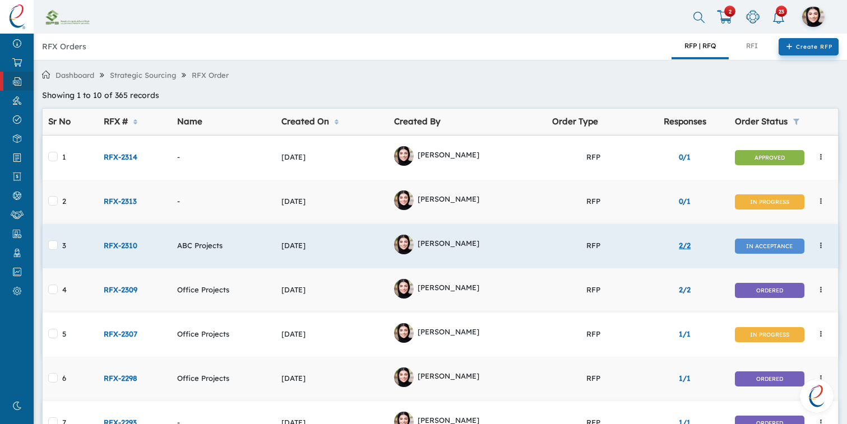
click at [683, 246] on link "2/2" at bounding box center [684, 245] width 12 height 9
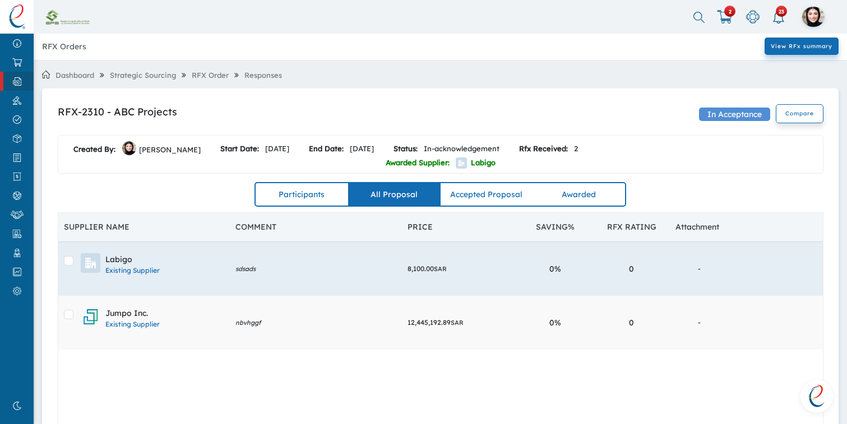
click at [320, 274] on td "sdsads" at bounding box center [316, 269] width 172 height 54
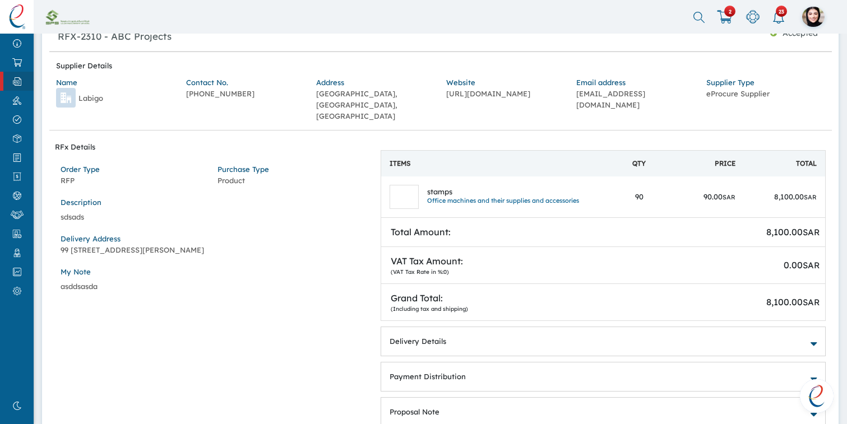
scroll to position [71, 0]
click at [21, 55] on link "Marketplace" at bounding box center [17, 62] width 34 height 19
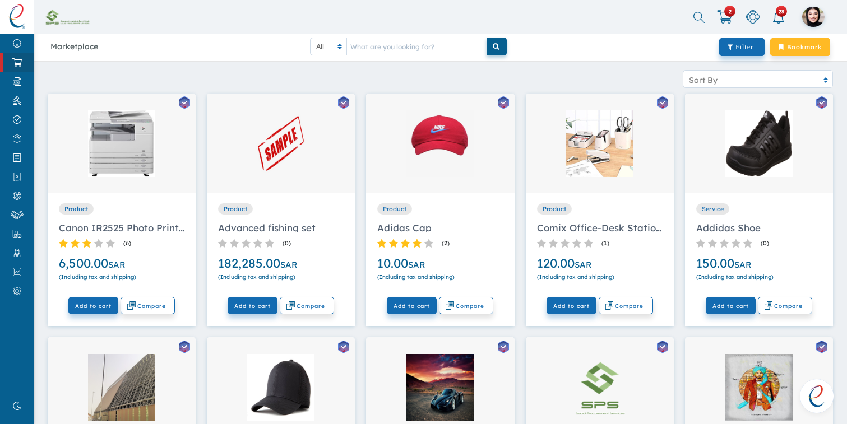
click at [21, 55] on link "Marketplace" at bounding box center [17, 62] width 34 height 19
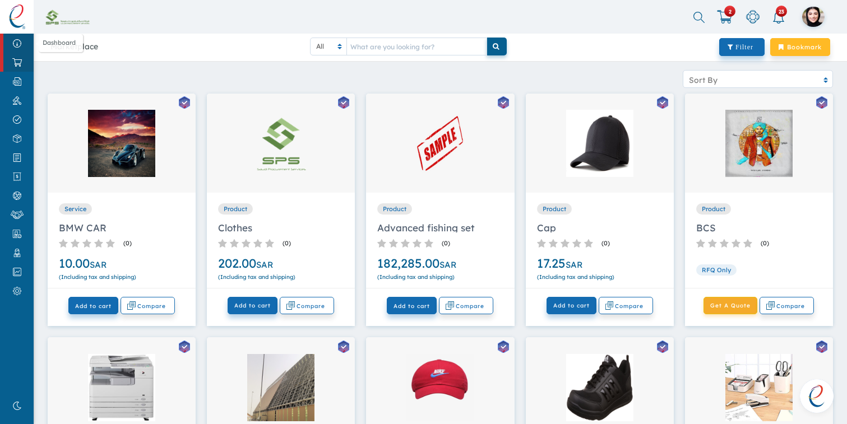
click at [18, 45] on img at bounding box center [16, 43] width 25 height 8
